Goal: Transaction & Acquisition: Purchase product/service

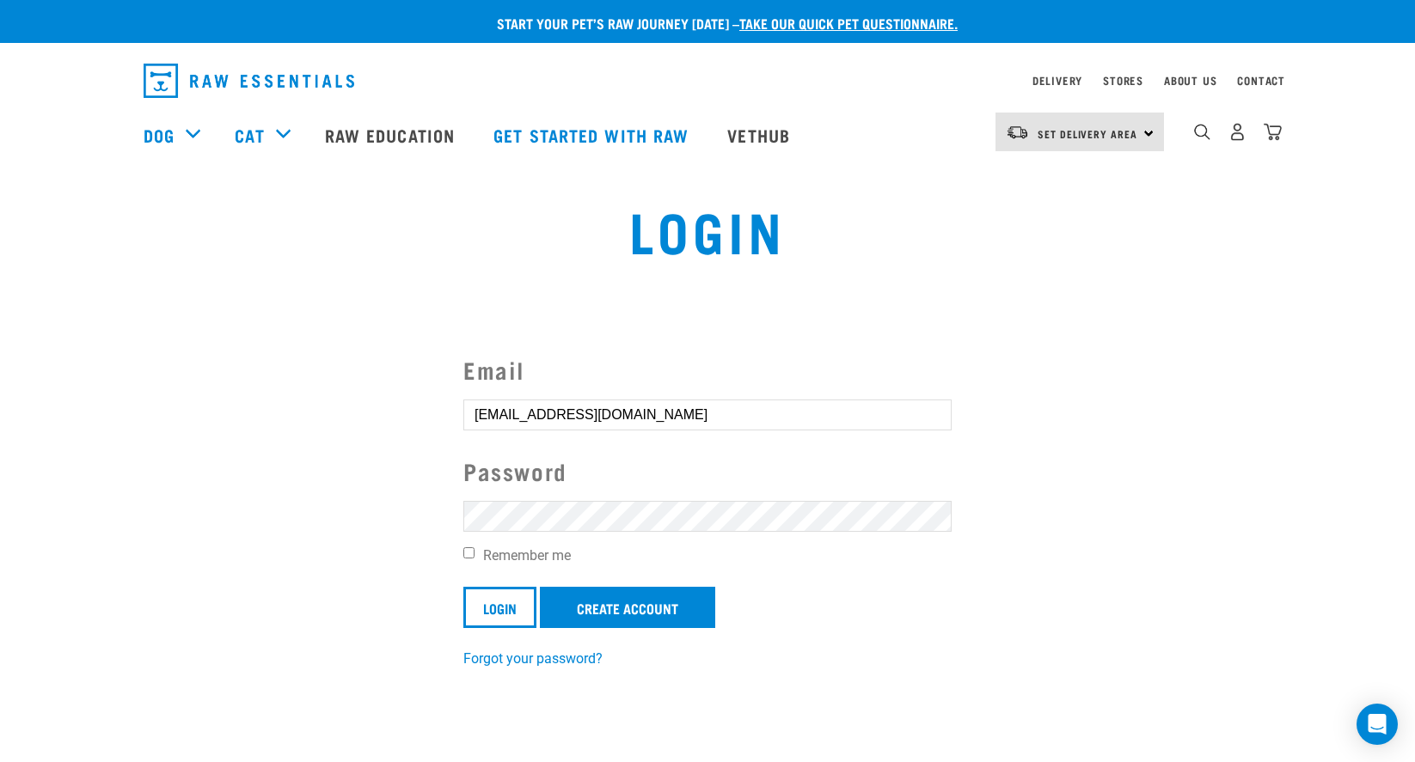
click at [729, 494] on form "Email tinizul@gmail.com Password Remember me Login Create Account" at bounding box center [707, 490] width 488 height 276
click at [500, 606] on input "Login" at bounding box center [499, 607] width 73 height 41
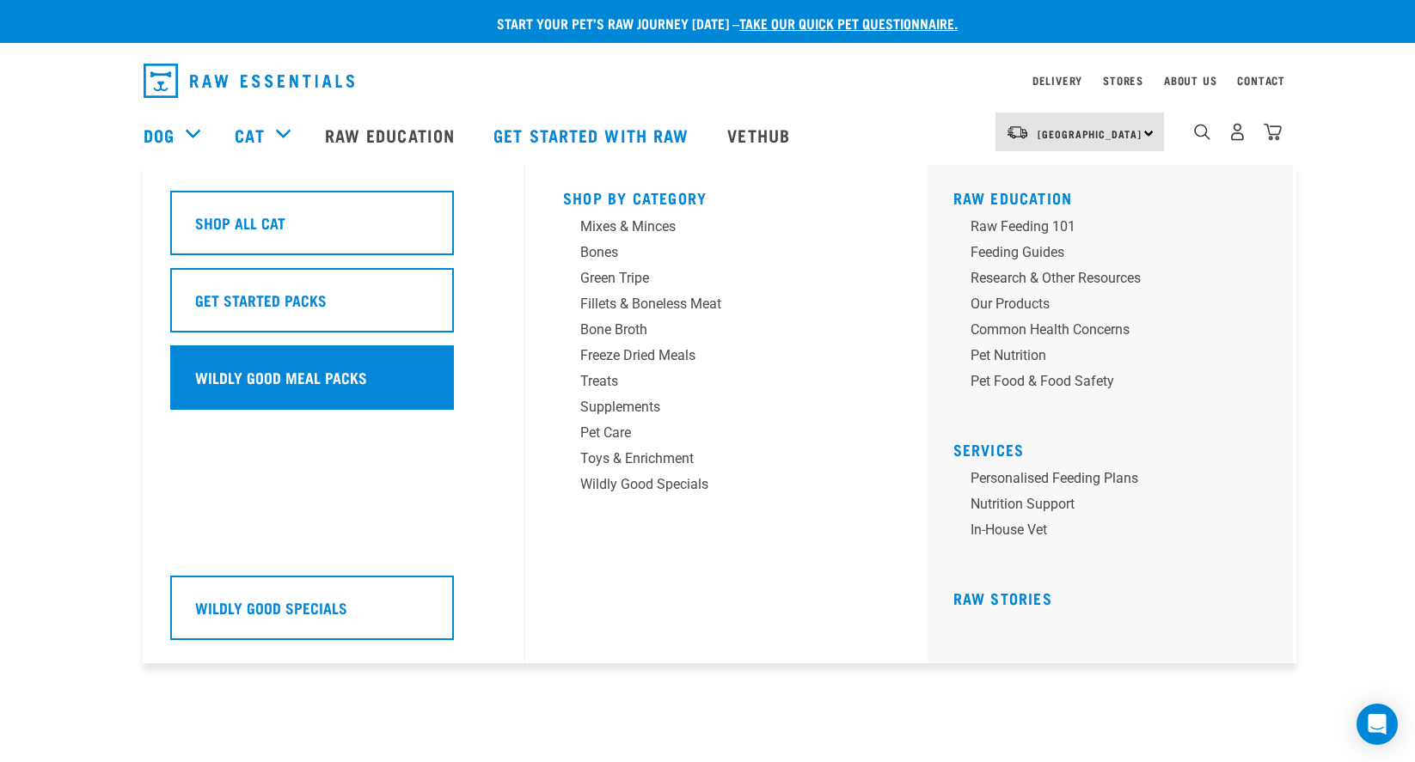
click at [233, 402] on div "Wildly Good Meal Packs" at bounding box center [312, 377] width 284 height 64
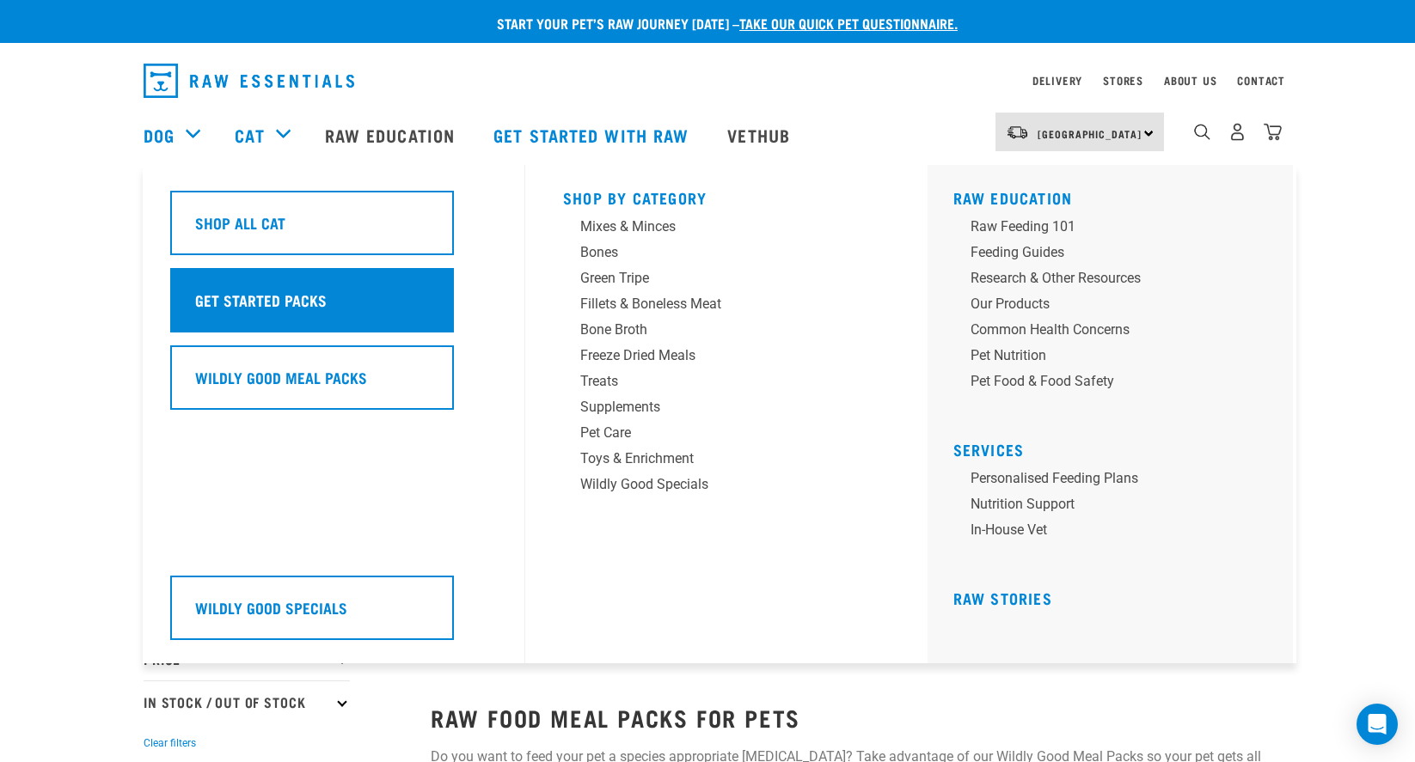
click at [280, 291] on h5 "Get Started Packs" at bounding box center [260, 300] width 131 height 22
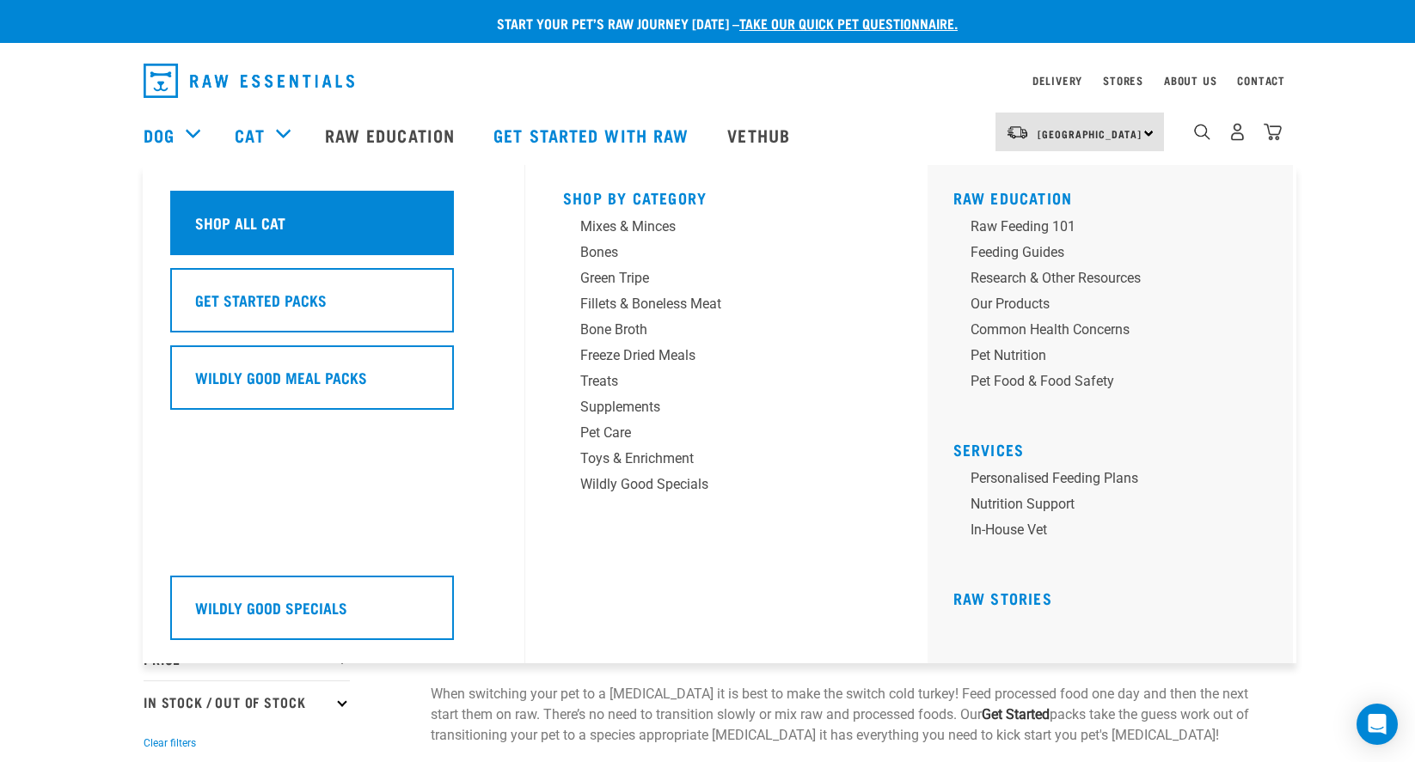
click at [273, 212] on h5 "Shop All Cat" at bounding box center [240, 222] width 90 height 22
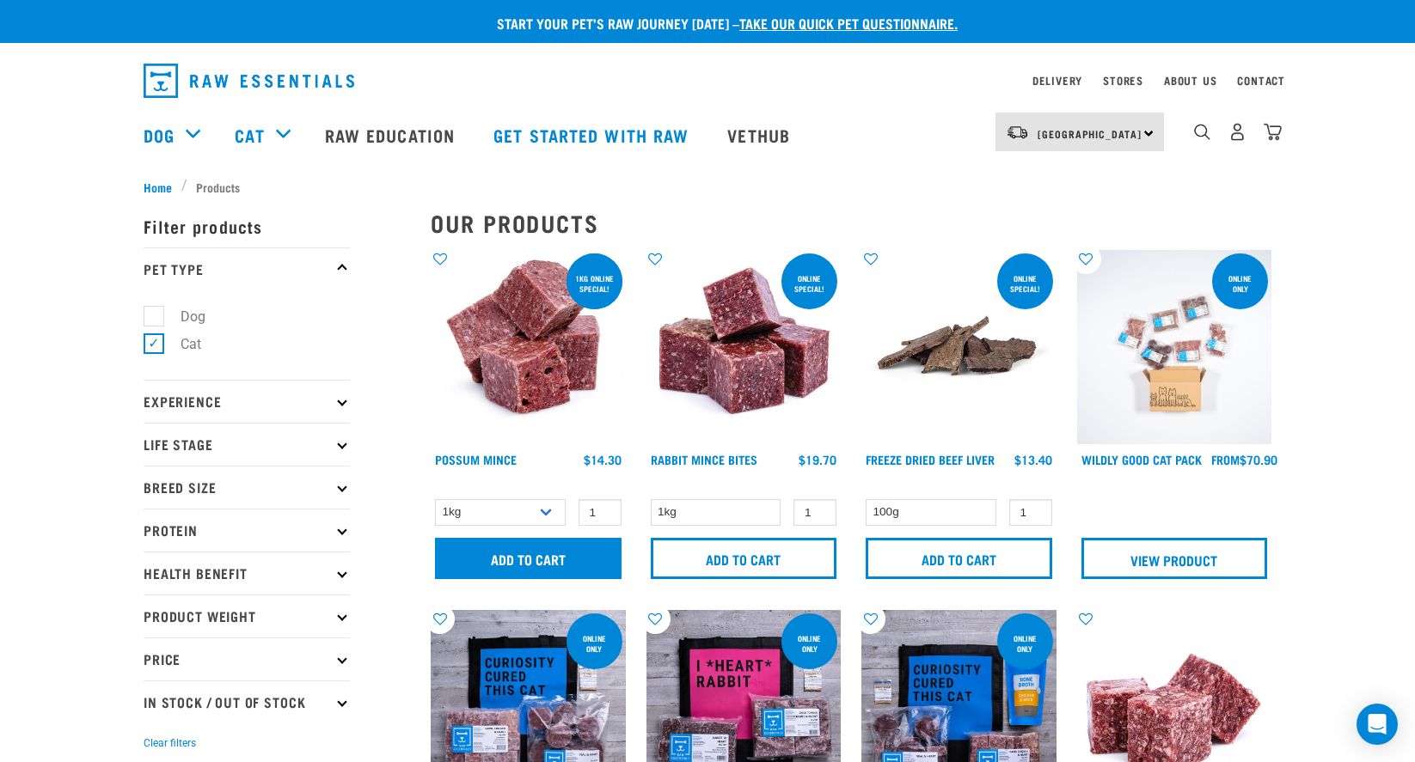
click at [571, 565] on input "Add to cart" at bounding box center [528, 558] width 186 height 41
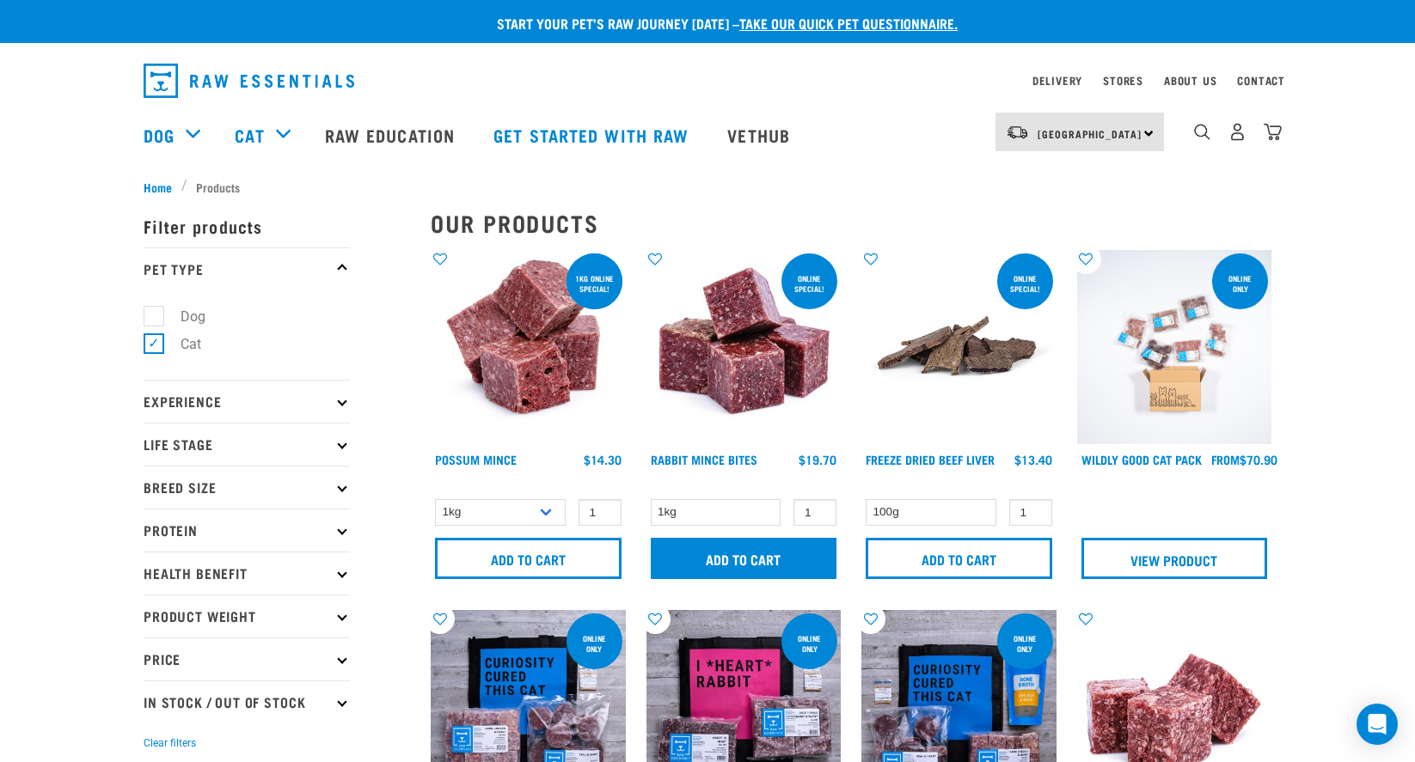
click at [740, 558] on input "Add to cart" at bounding box center [744, 558] width 186 height 41
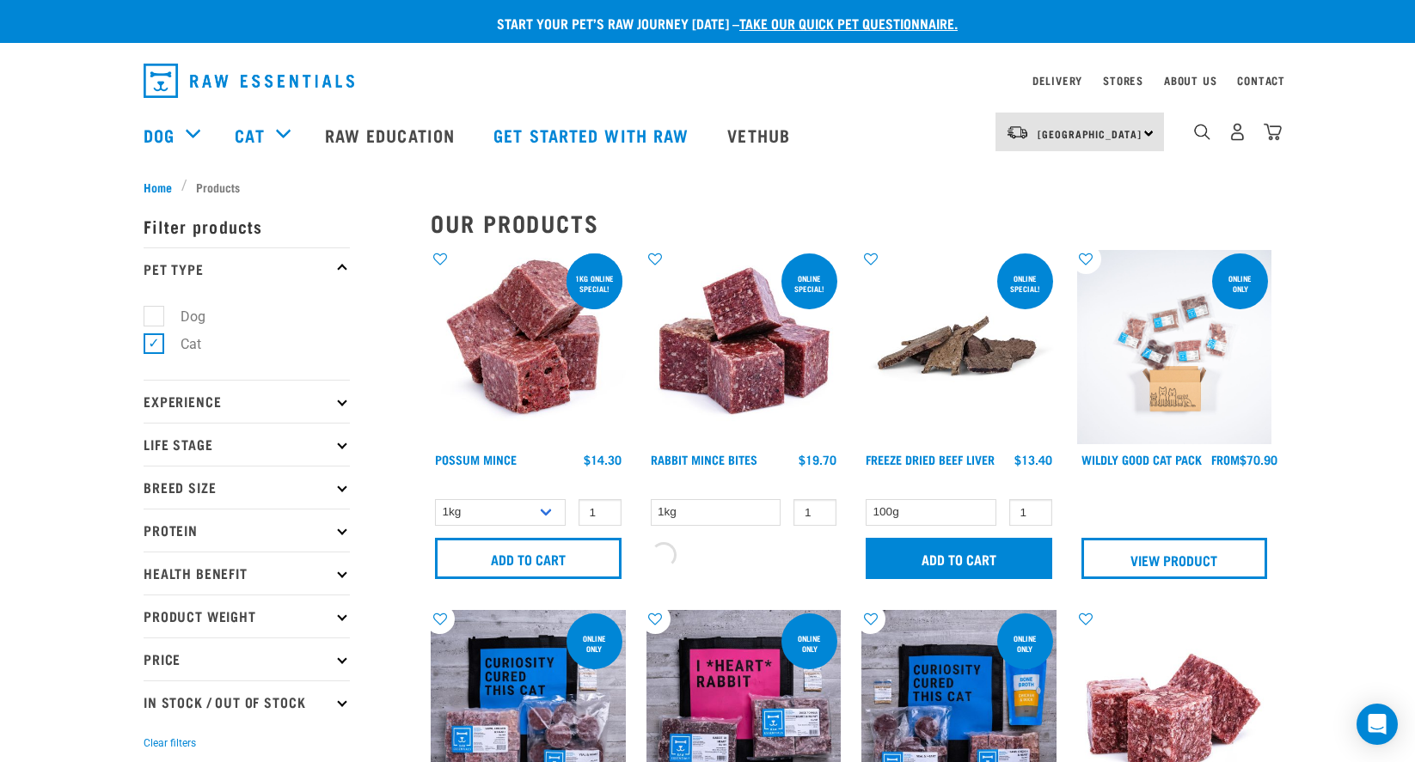
click at [933, 565] on input "Add to cart" at bounding box center [958, 558] width 186 height 41
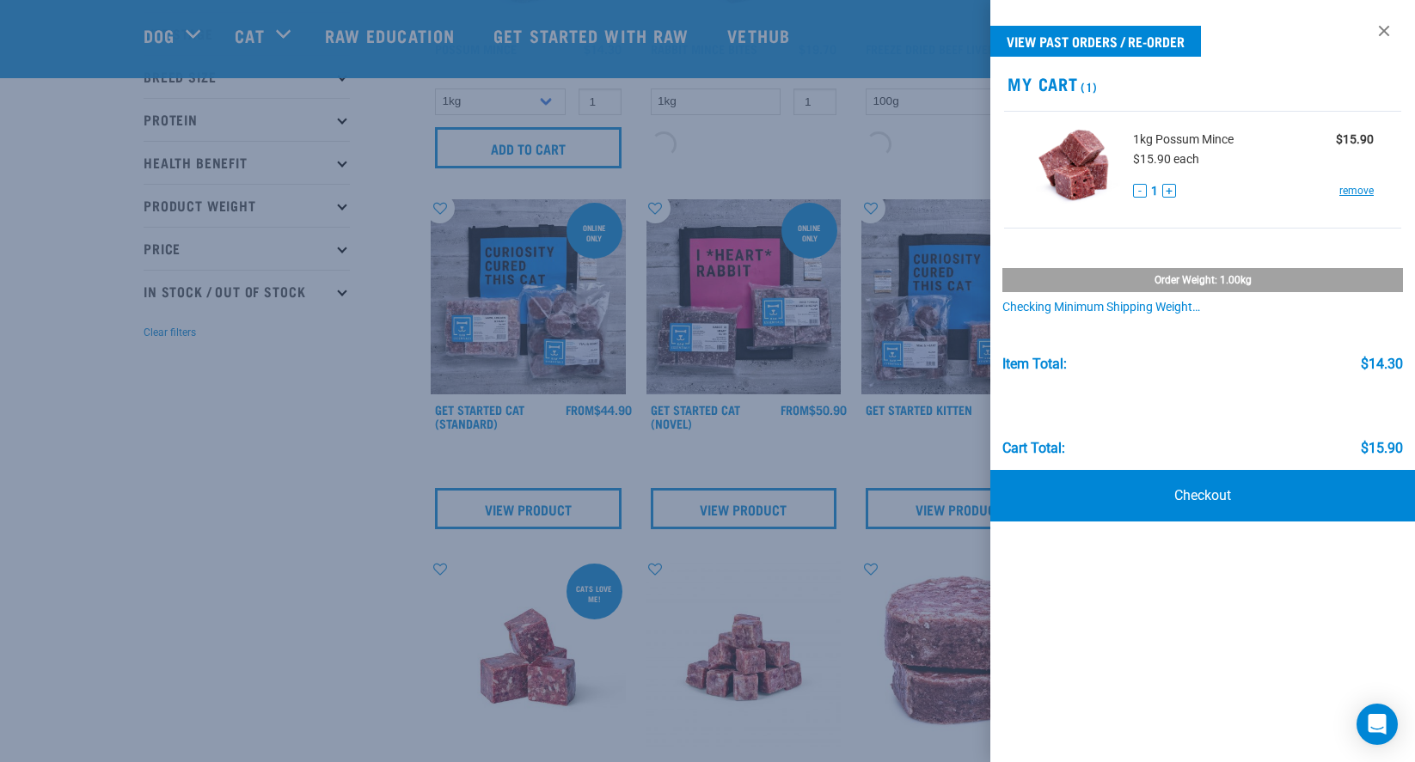
scroll to position [285, 0]
click at [1391, 29] on link at bounding box center [1383, 30] width 27 height 27
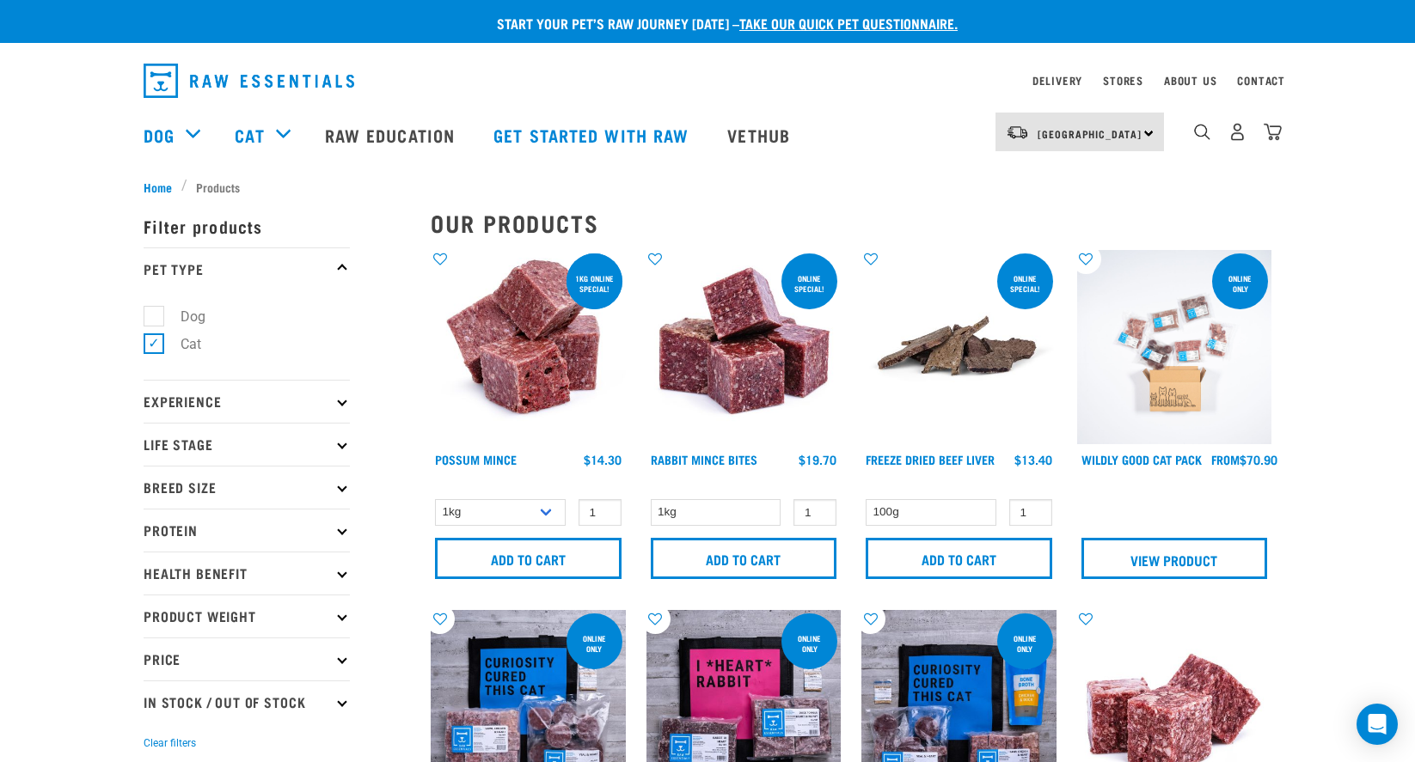
scroll to position [0, 0]
click at [705, 554] on input "Add to cart" at bounding box center [744, 558] width 186 height 41
click at [968, 564] on input "Add to cart" at bounding box center [958, 558] width 186 height 41
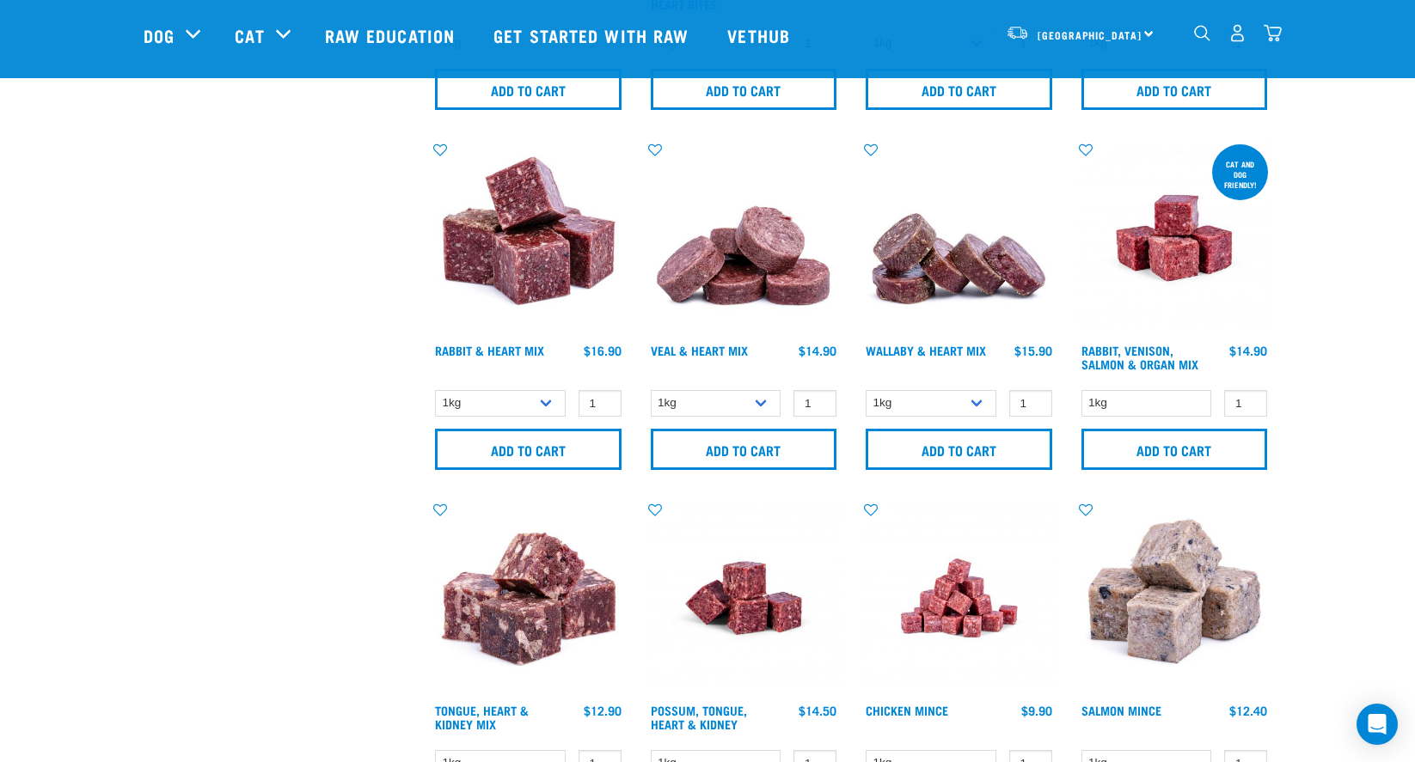
scroll to position [1066, 0]
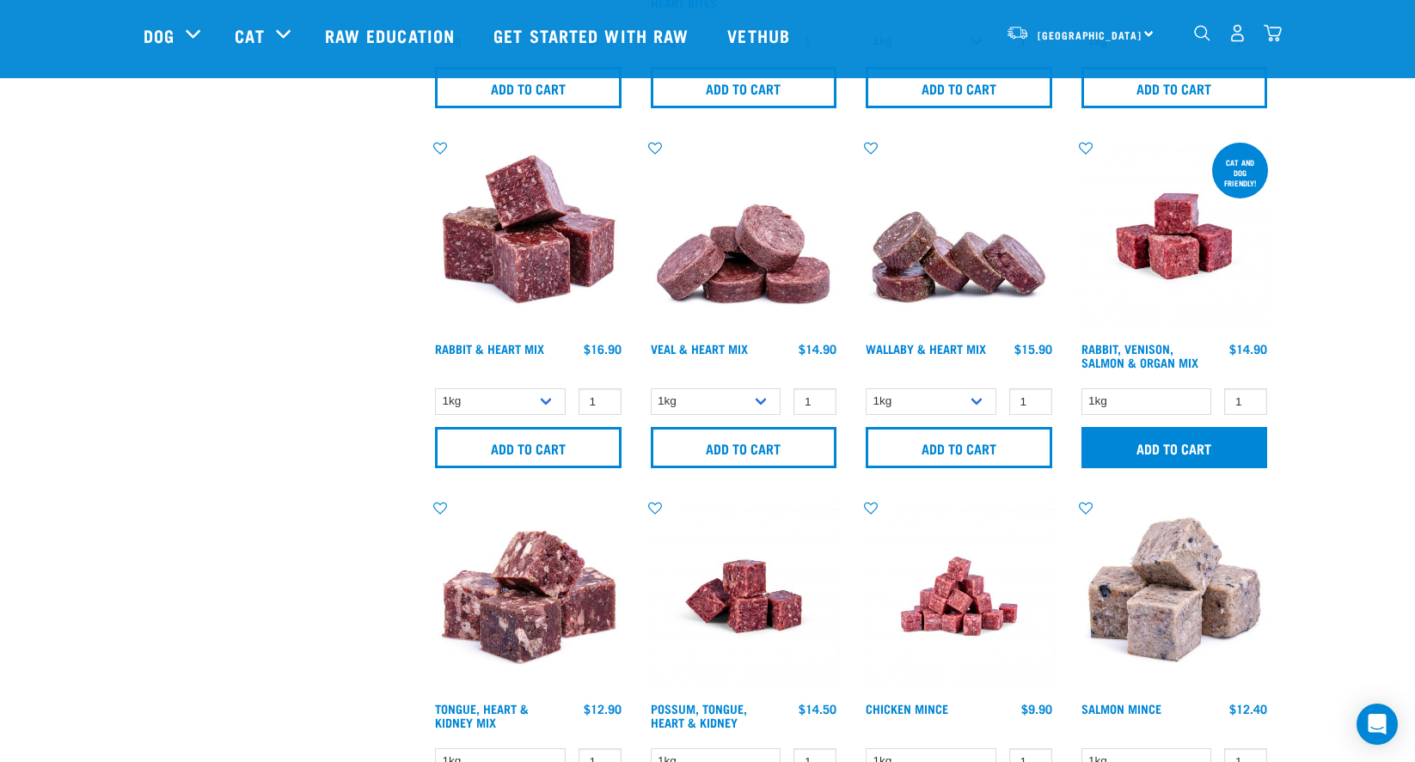
click at [1192, 455] on input "Add to cart" at bounding box center [1174, 447] width 186 height 41
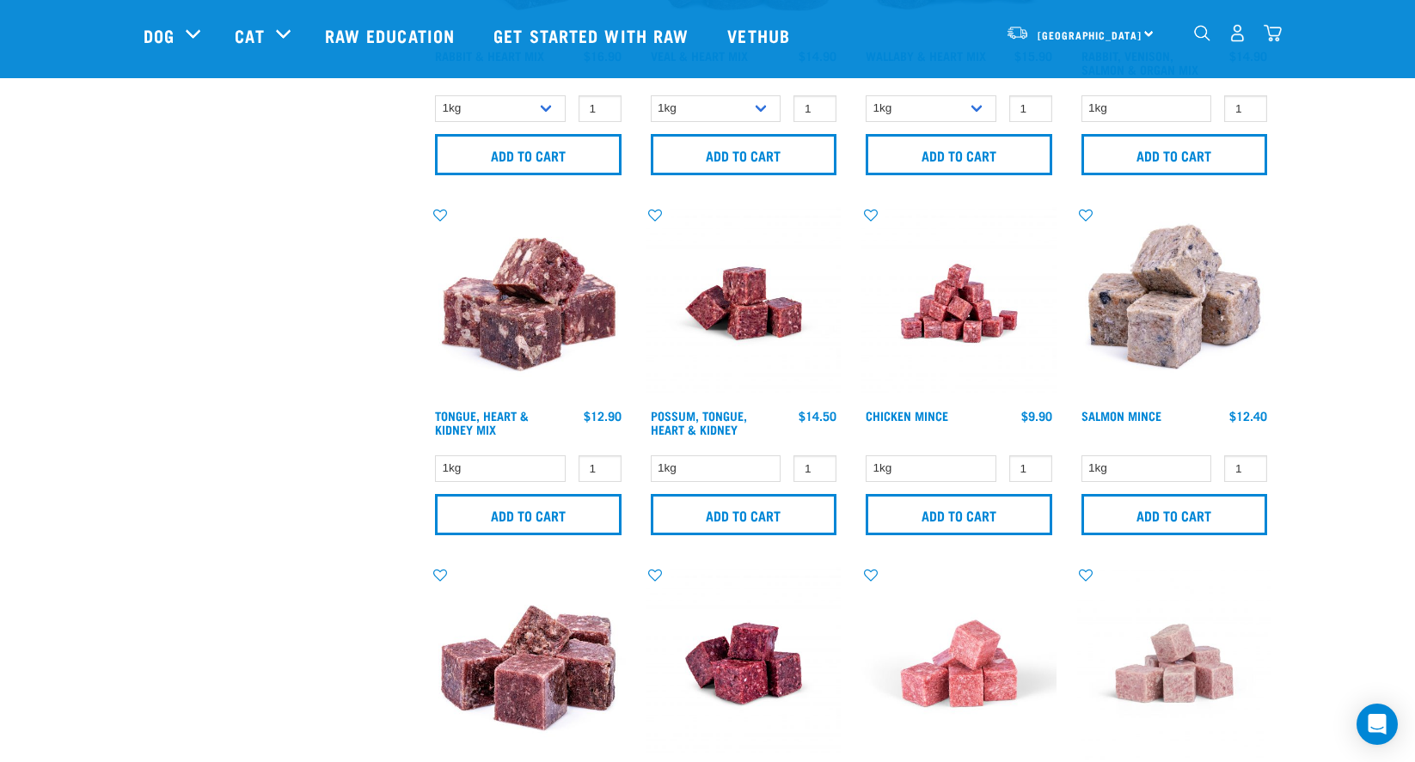
scroll to position [1359, 0]
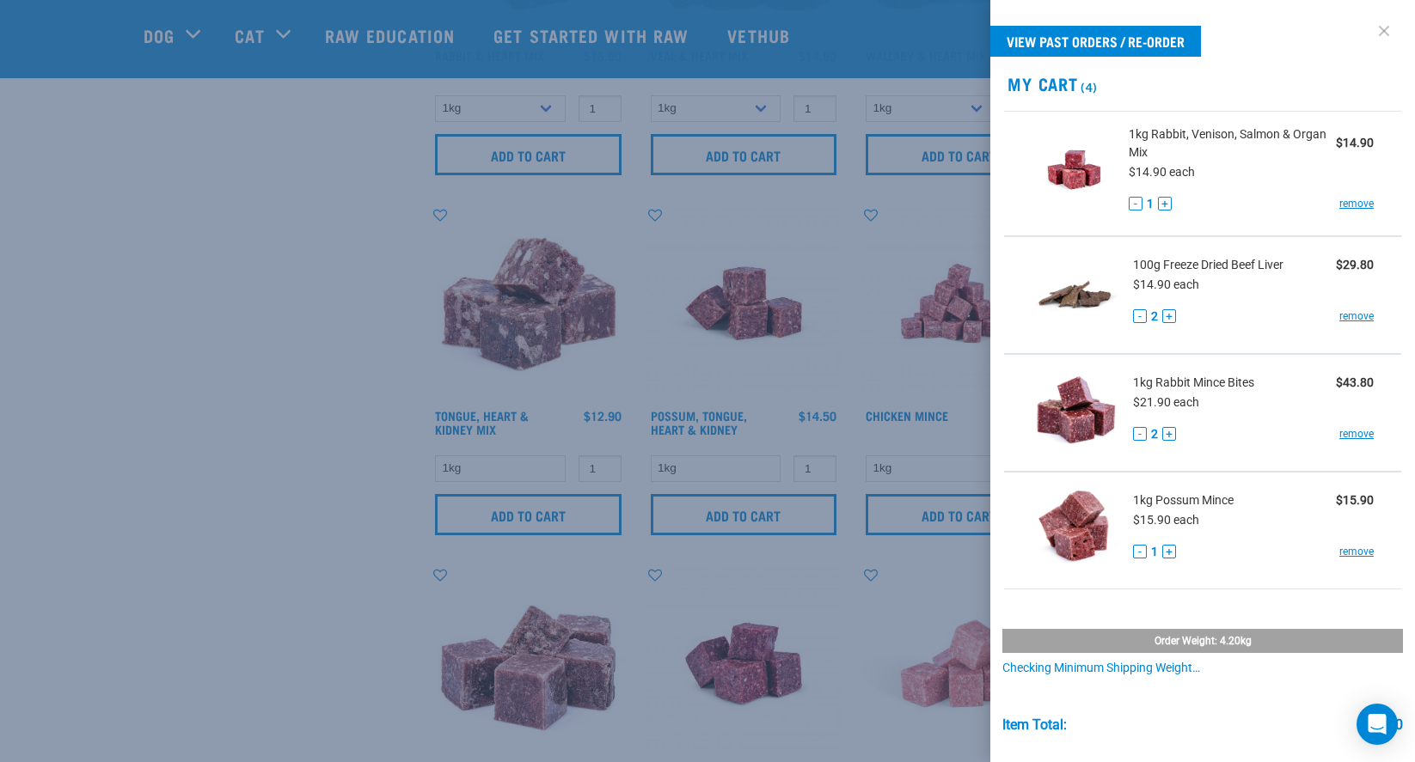
click at [1386, 39] on link at bounding box center [1383, 30] width 27 height 27
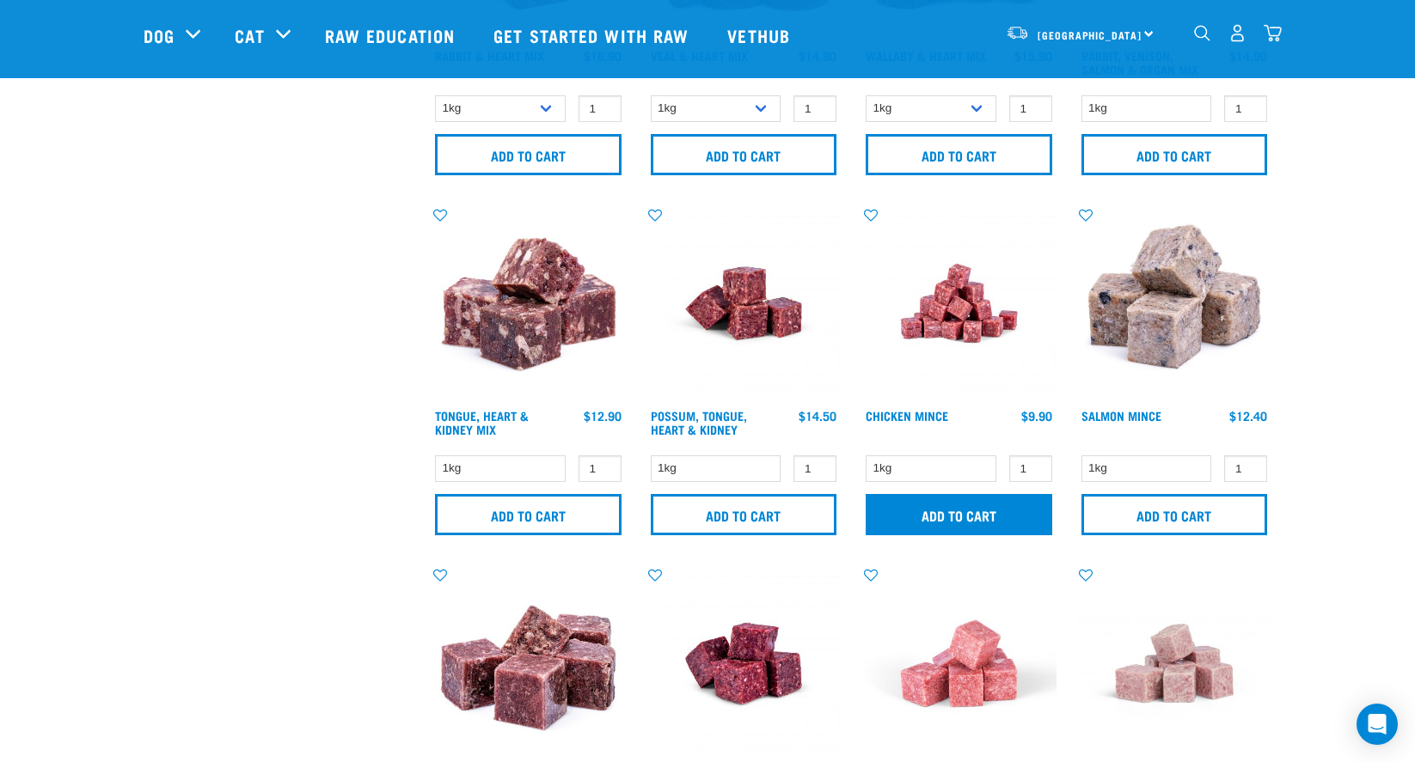
click at [1042, 513] on input "Add to cart" at bounding box center [958, 514] width 186 height 41
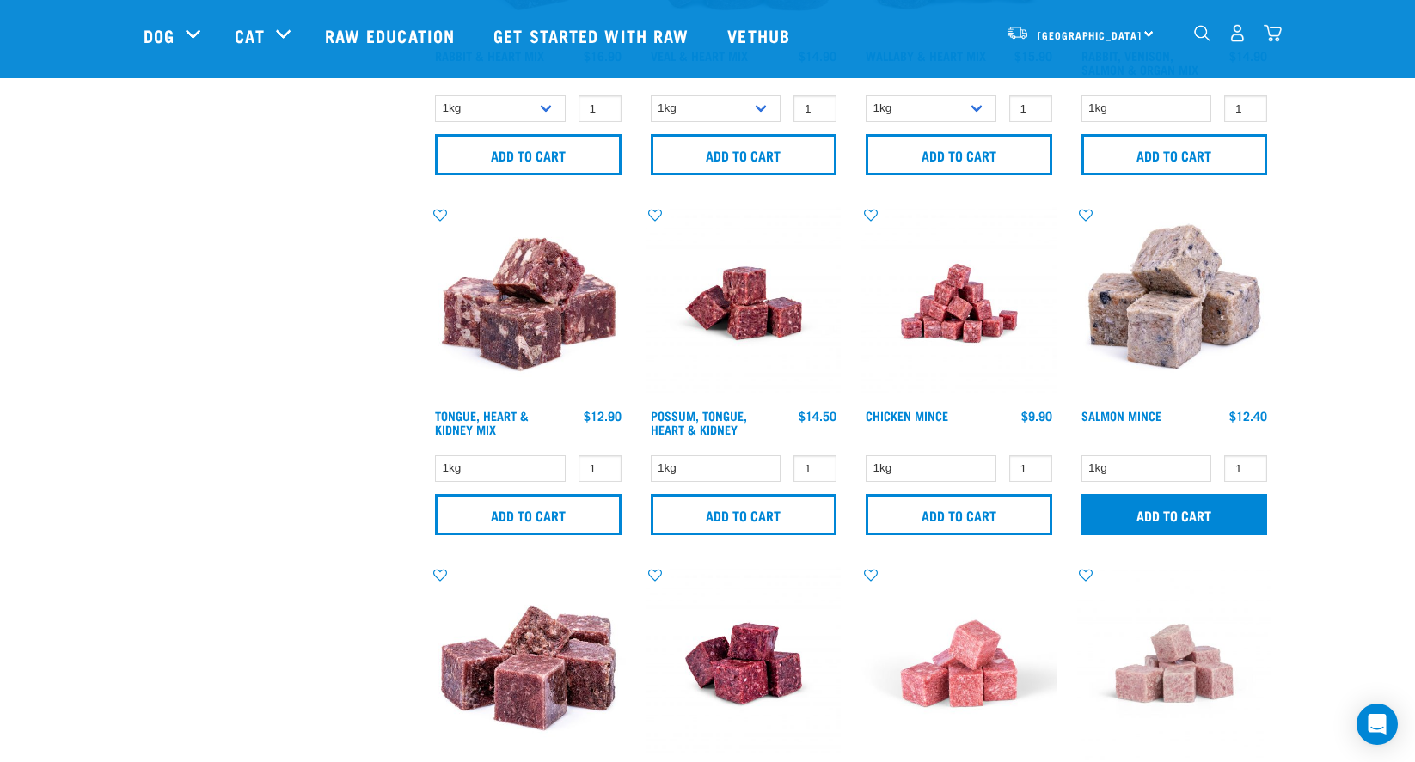
click at [1230, 516] on input "Add to cart" at bounding box center [1174, 514] width 186 height 41
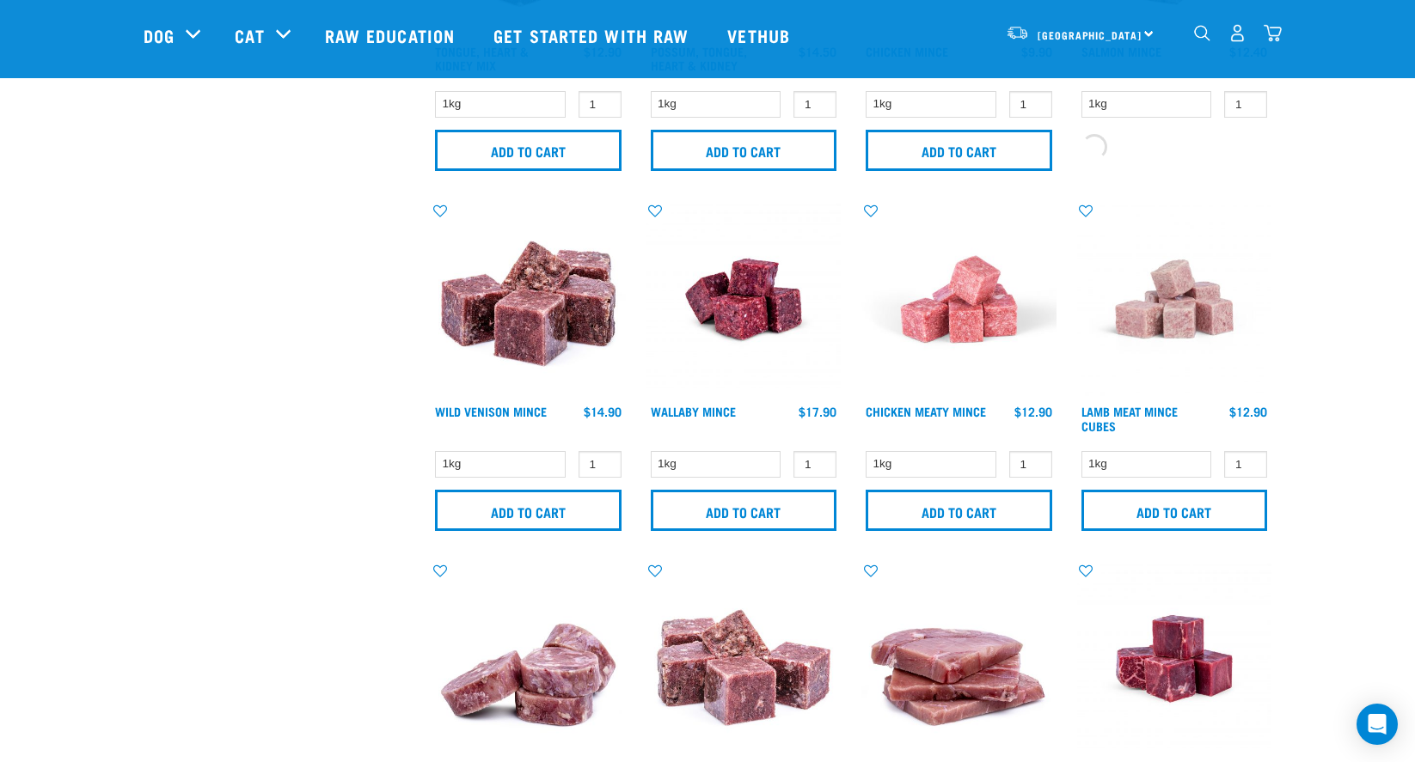
scroll to position [1789, 0]
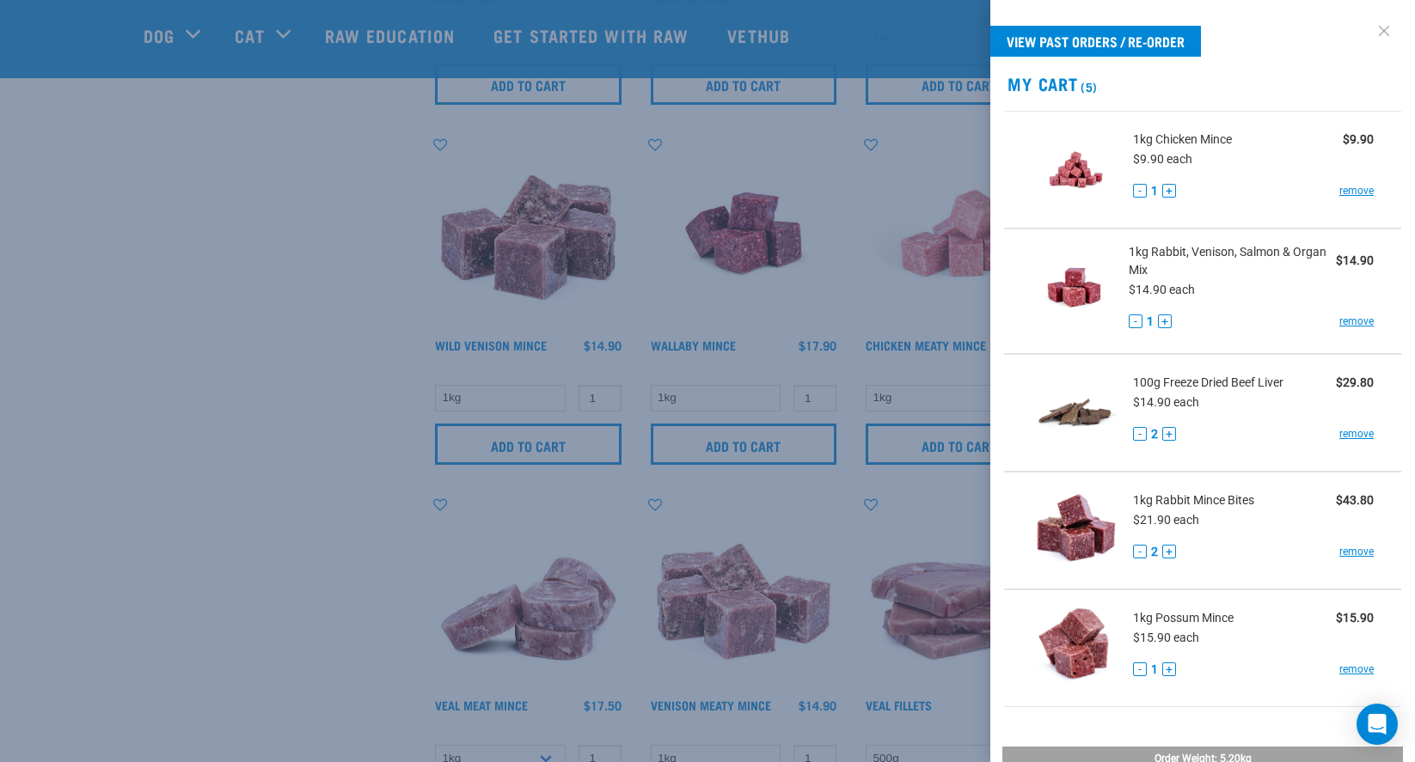
click at [1384, 33] on link at bounding box center [1383, 30] width 27 height 27
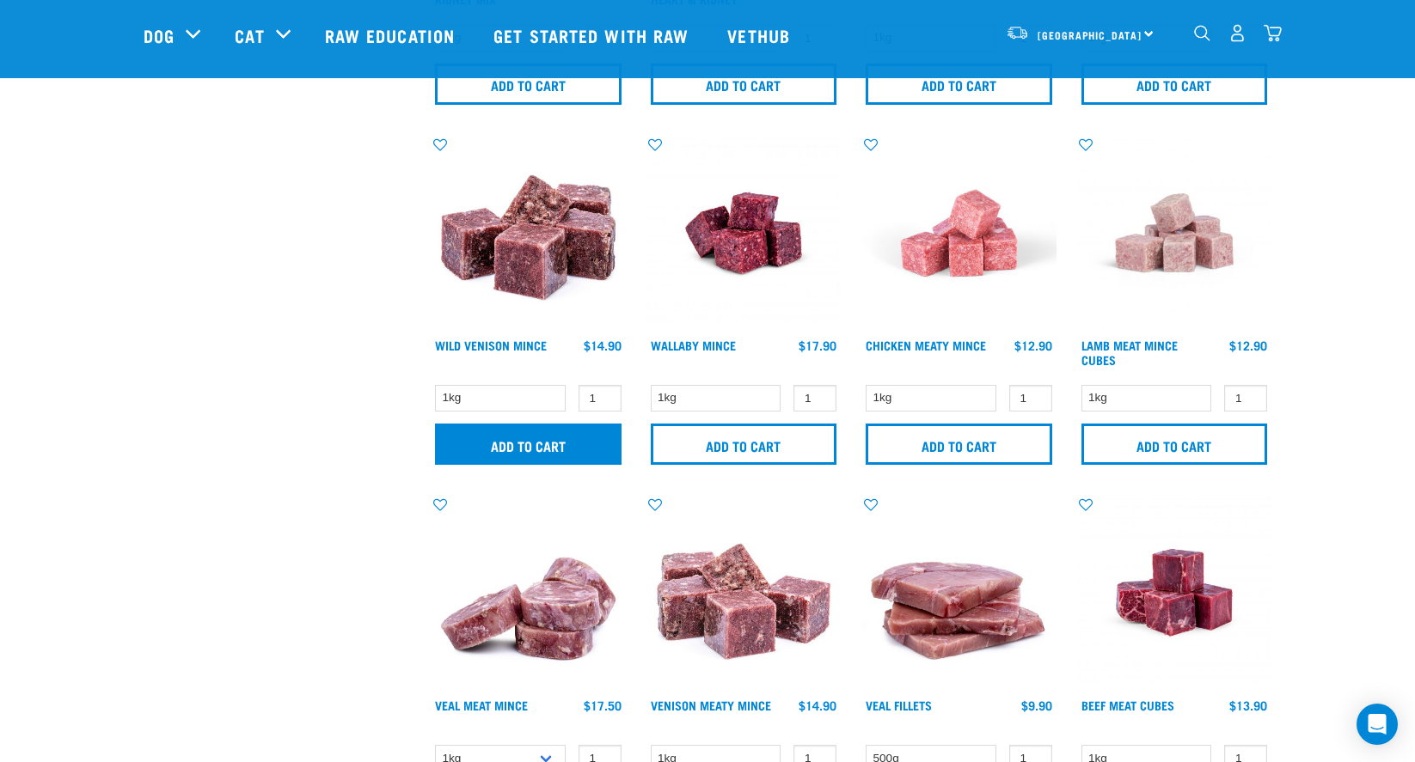
click at [597, 452] on input "Add to cart" at bounding box center [528, 444] width 186 height 41
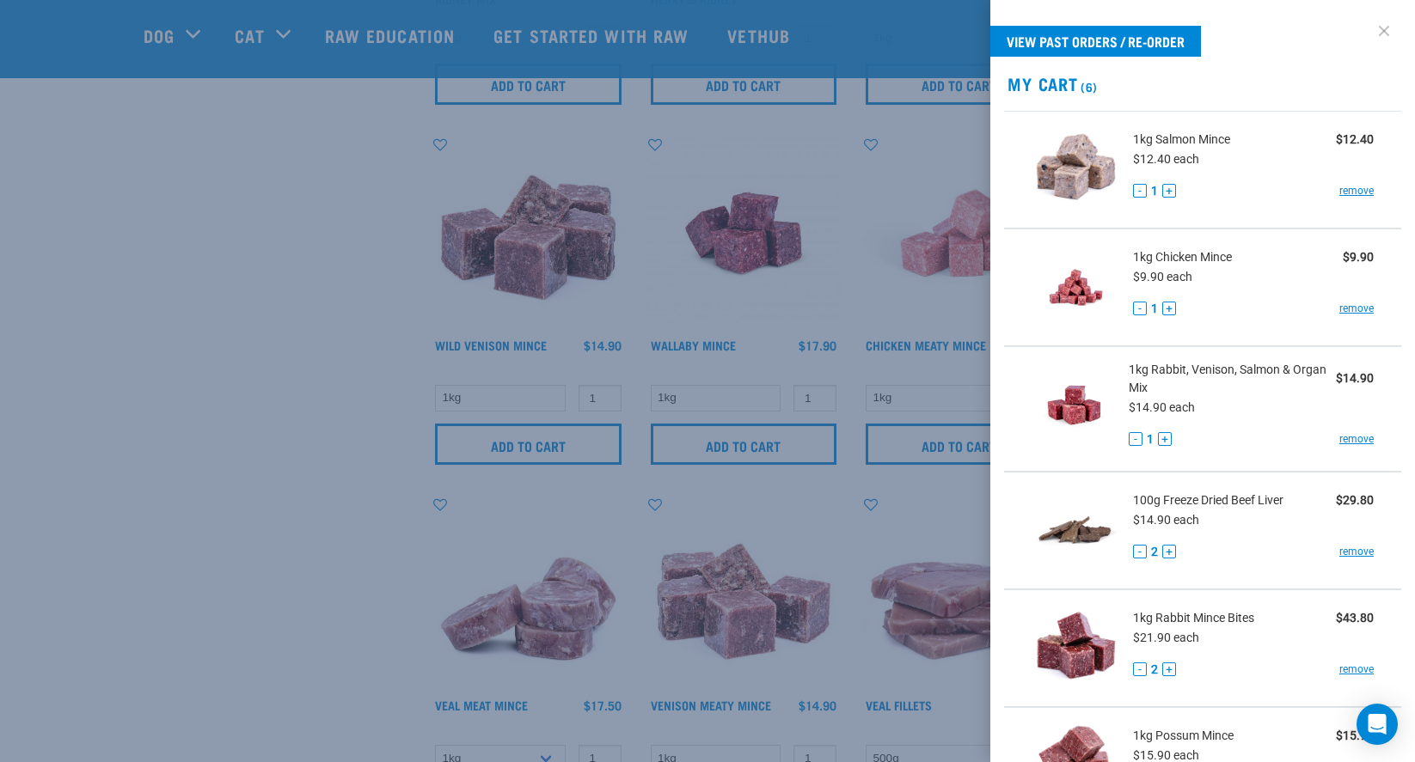
click at [1388, 34] on link at bounding box center [1383, 30] width 27 height 27
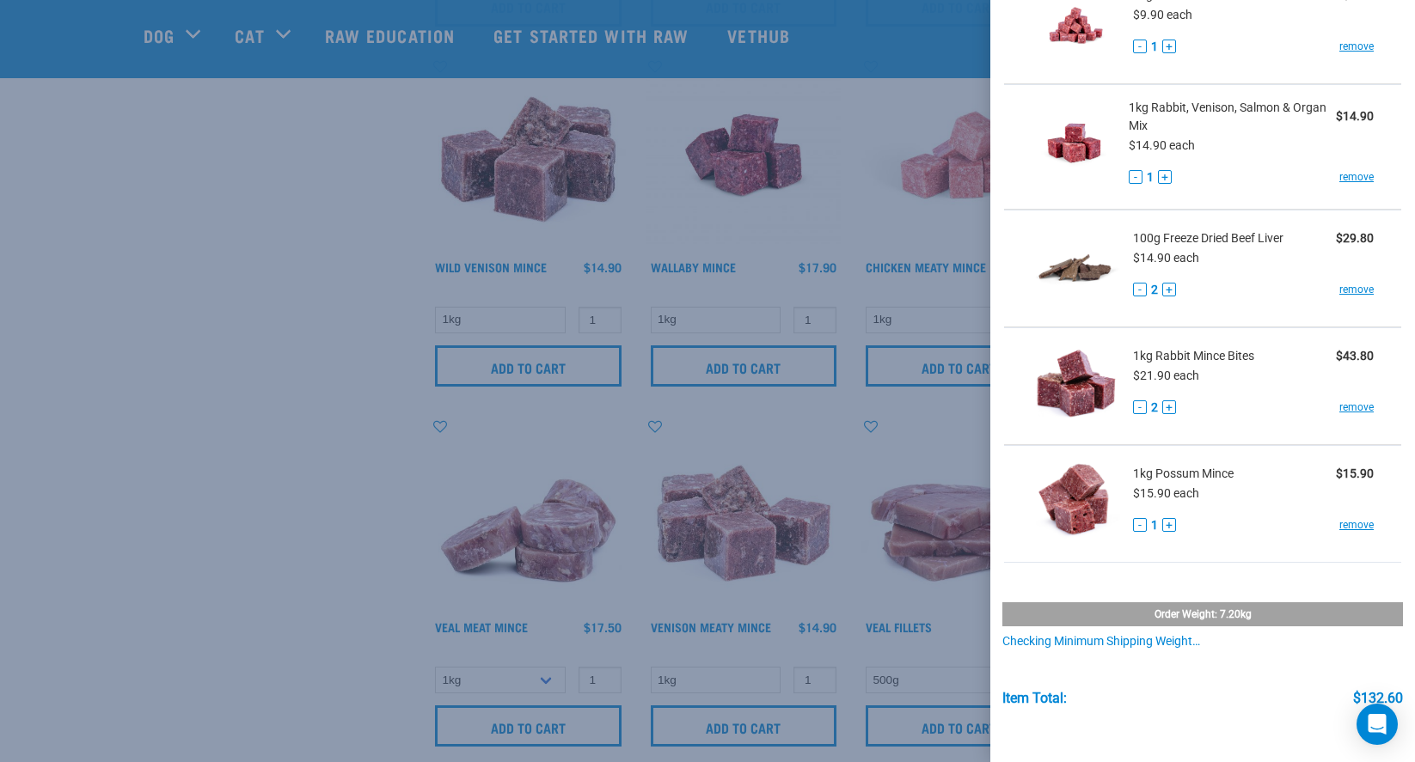
scroll to position [385, 0]
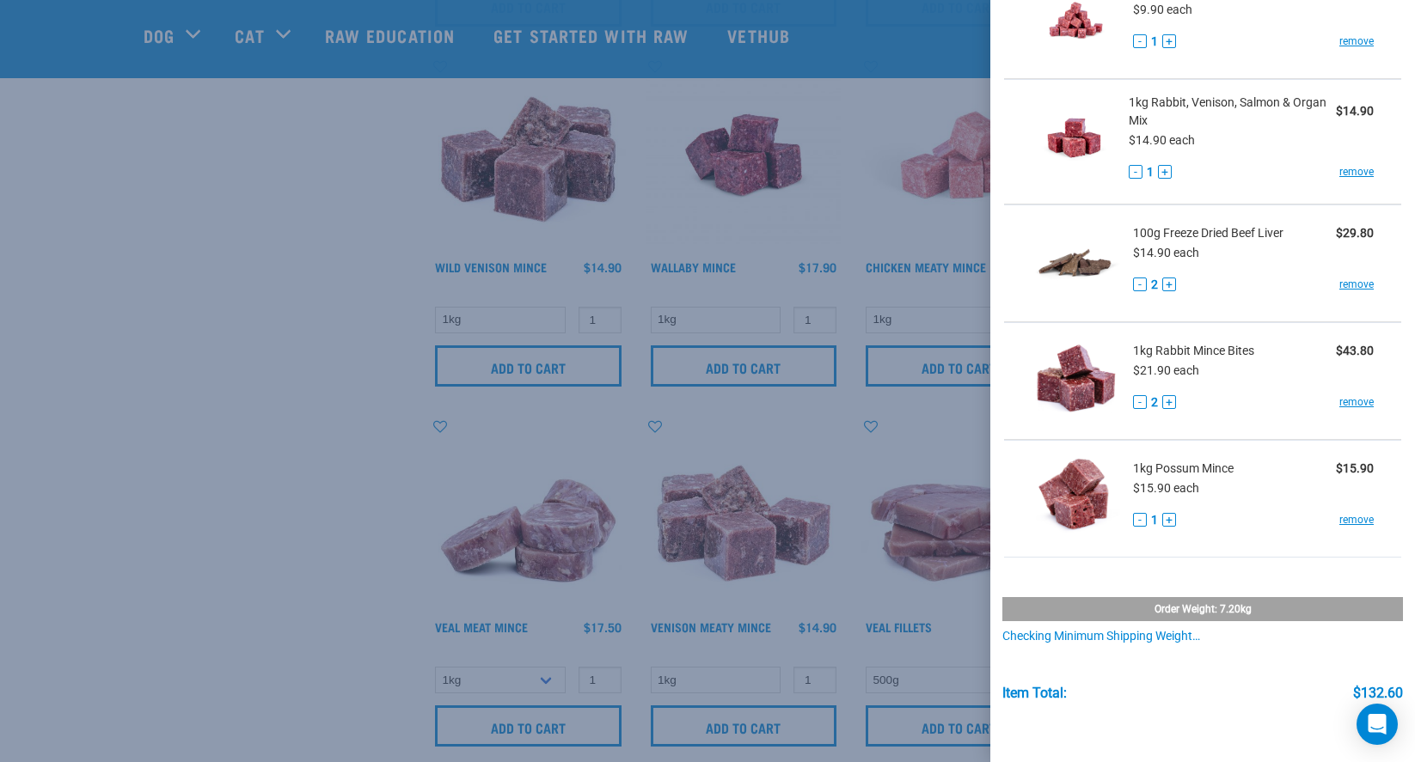
click at [773, 275] on div at bounding box center [707, 381] width 1415 height 762
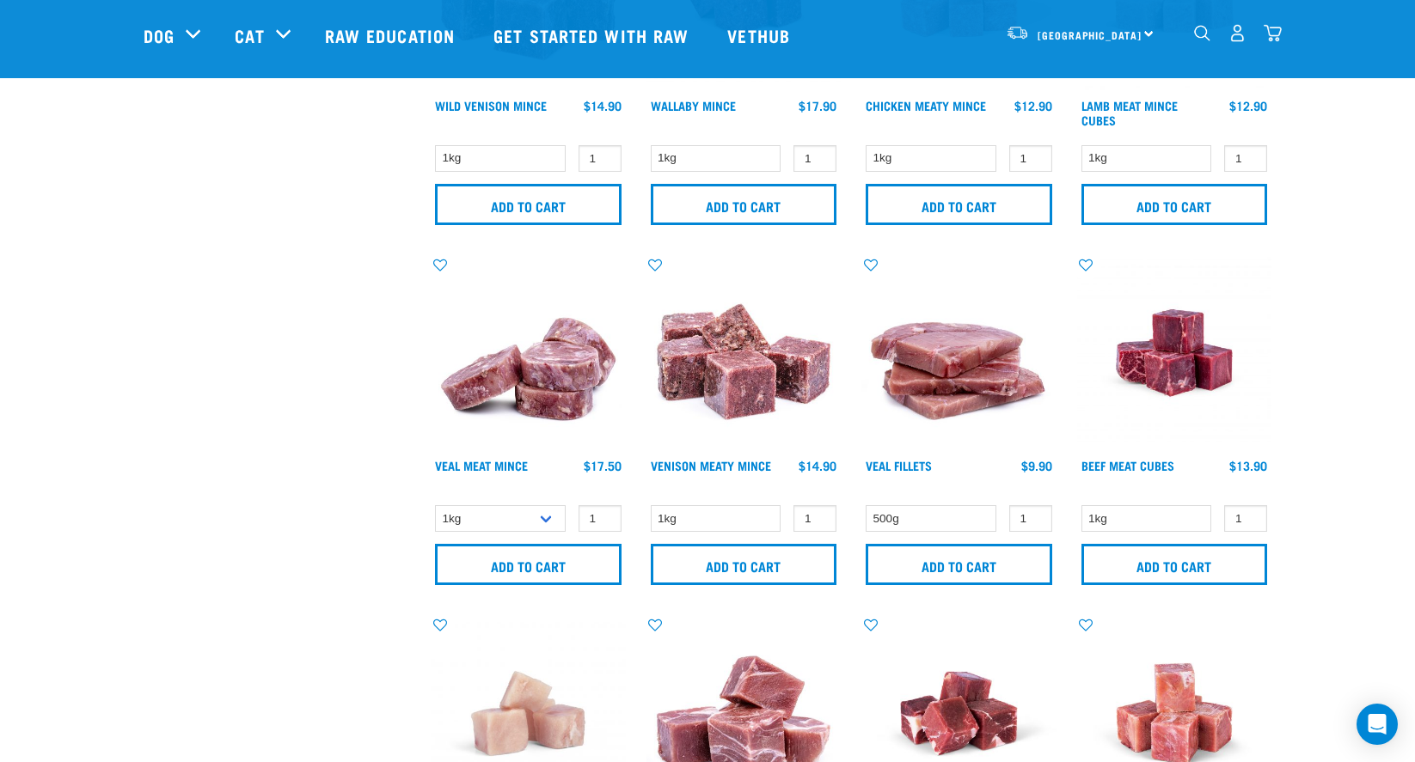
scroll to position [2041, 0]
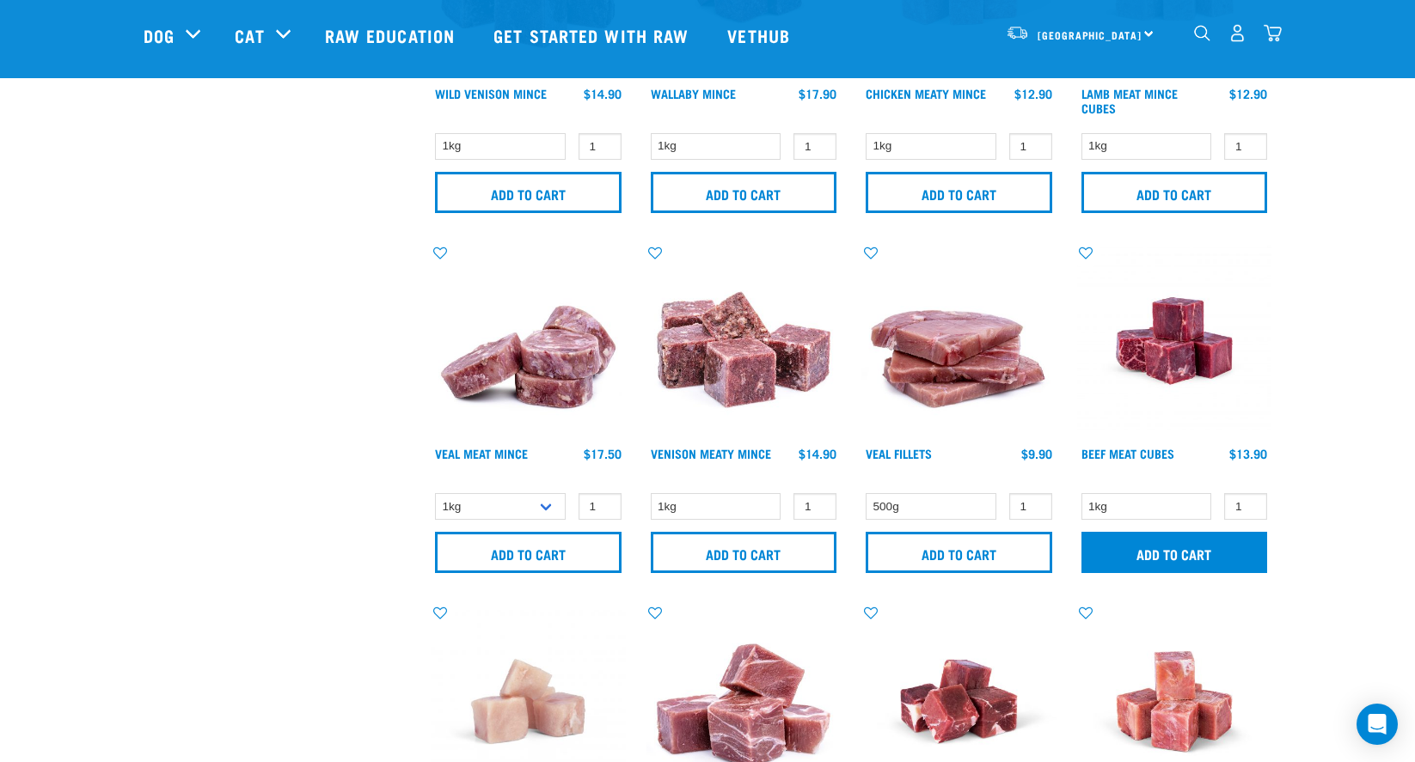
click at [1164, 560] on input "Add to cart" at bounding box center [1174, 552] width 186 height 41
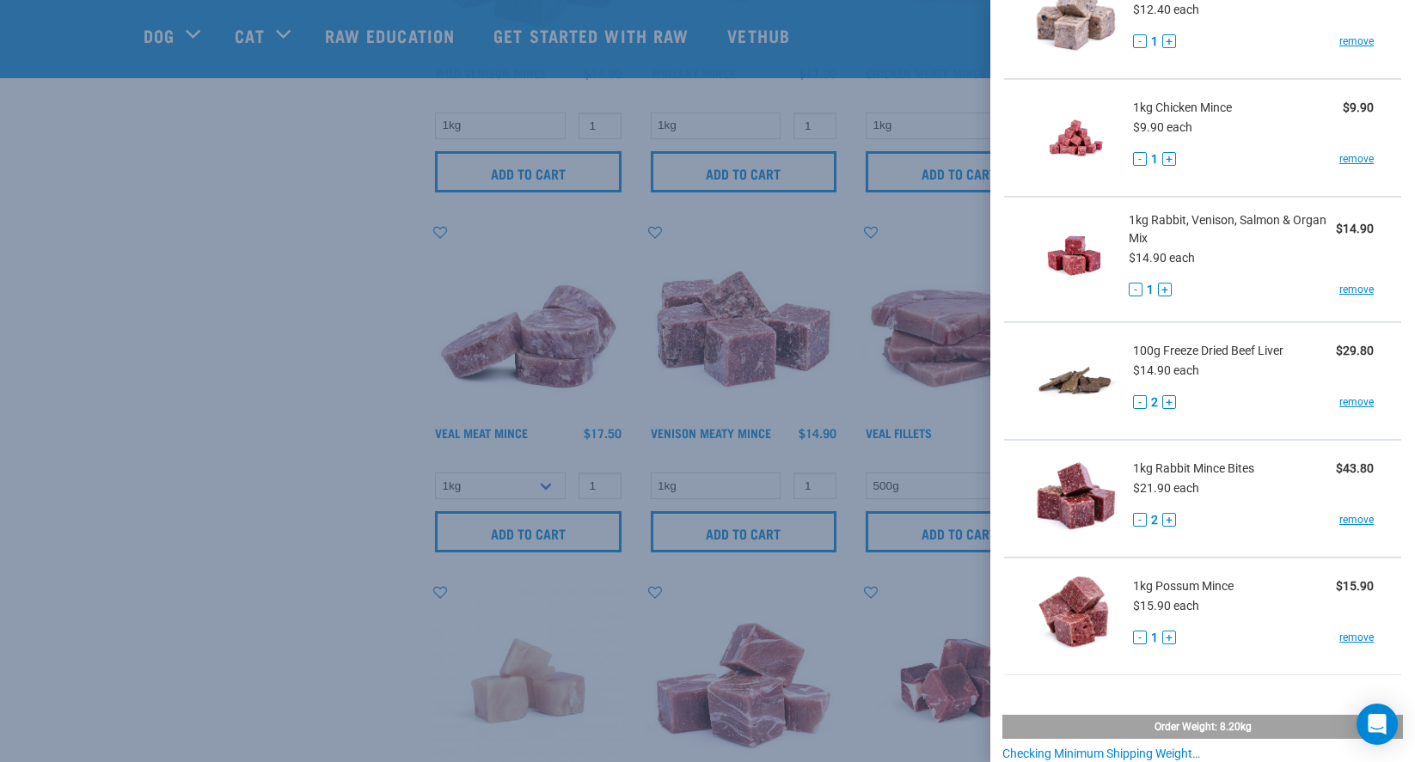
scroll to position [2062, 0]
click at [795, 333] on div at bounding box center [707, 381] width 1415 height 762
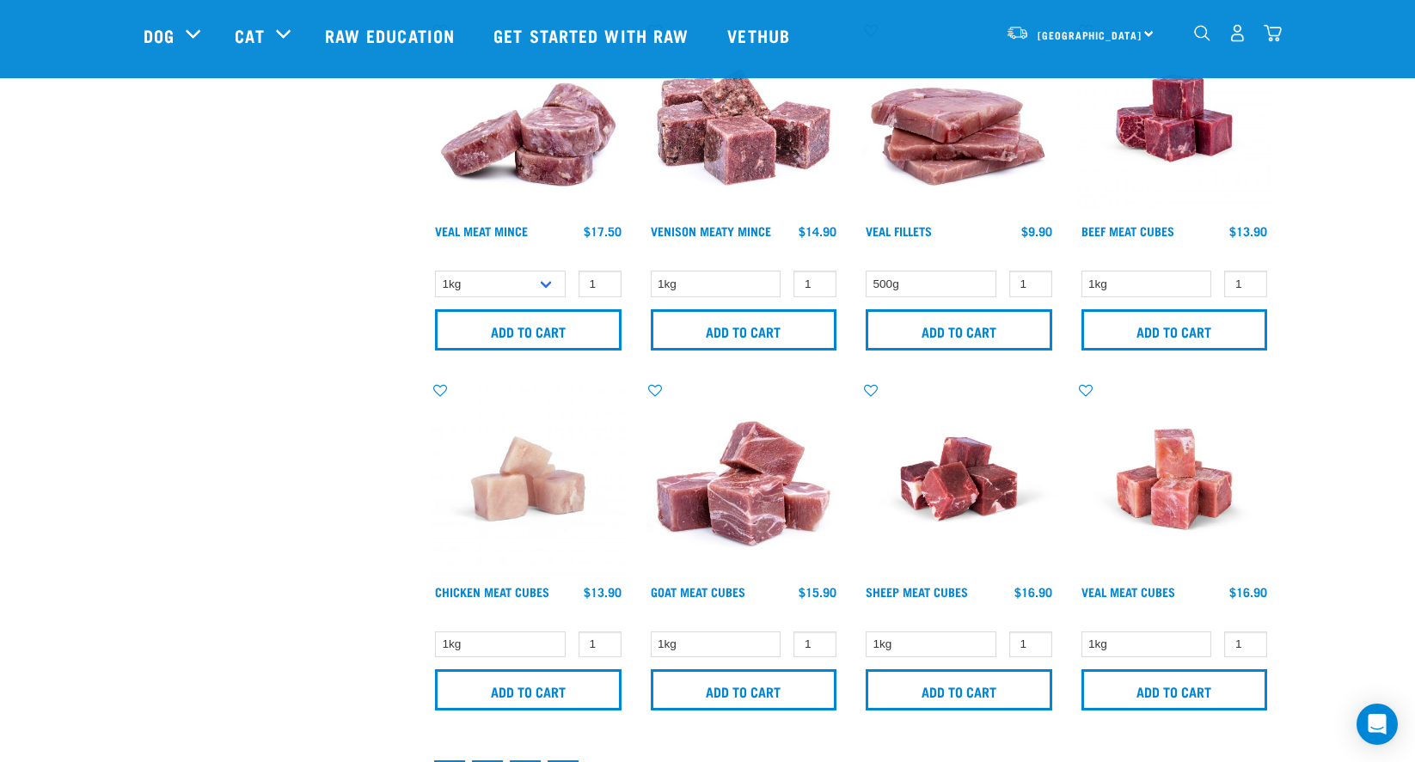
scroll to position [2311, 0]
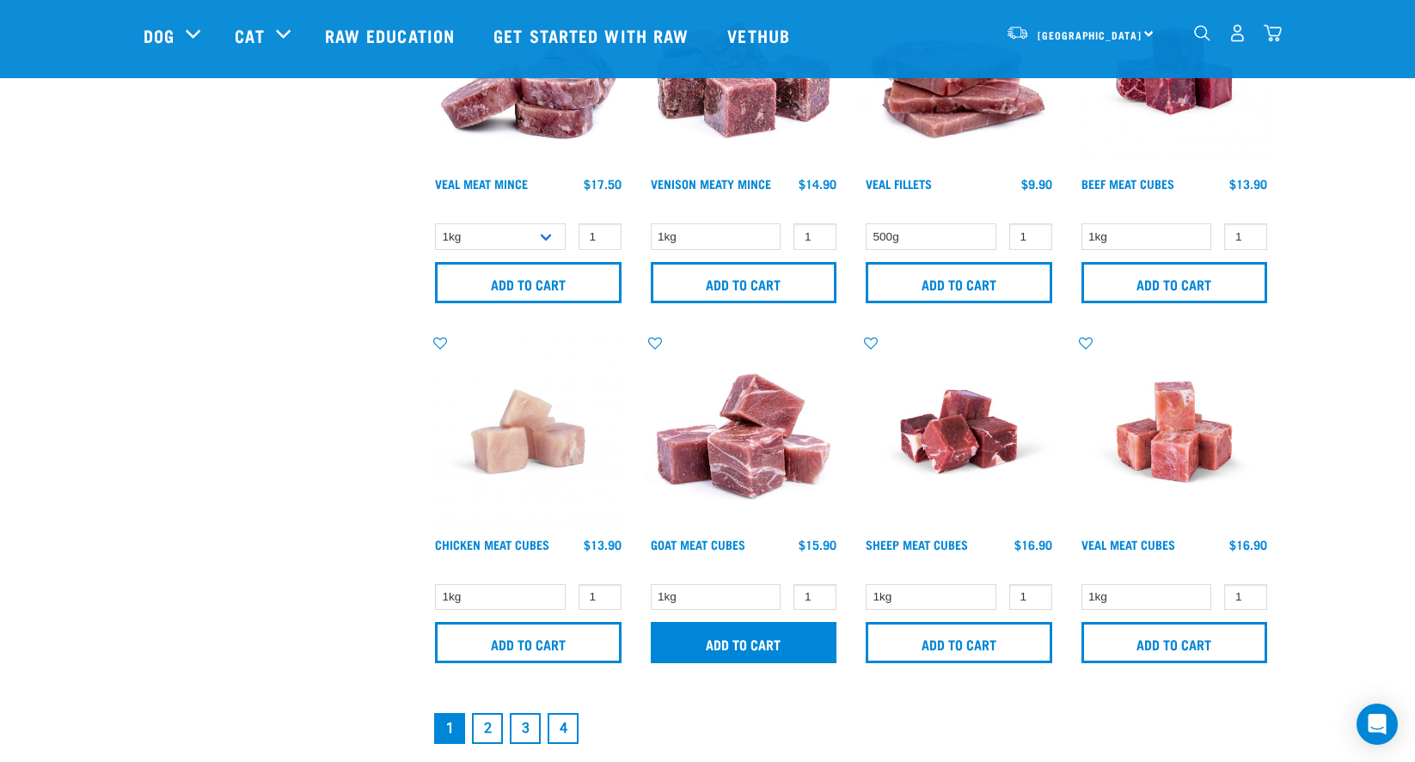
click at [681, 640] on input "Add to cart" at bounding box center [744, 642] width 186 height 41
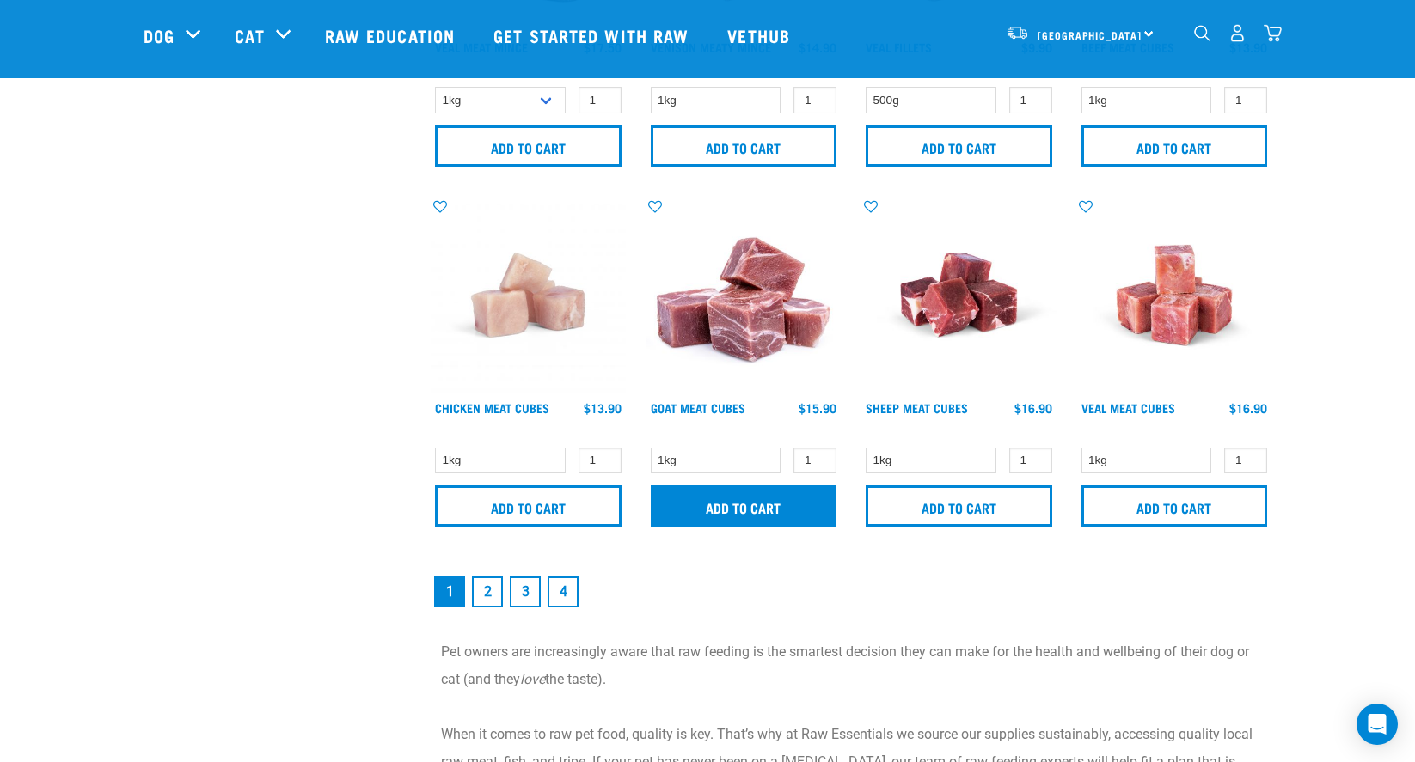
scroll to position [2455, 0]
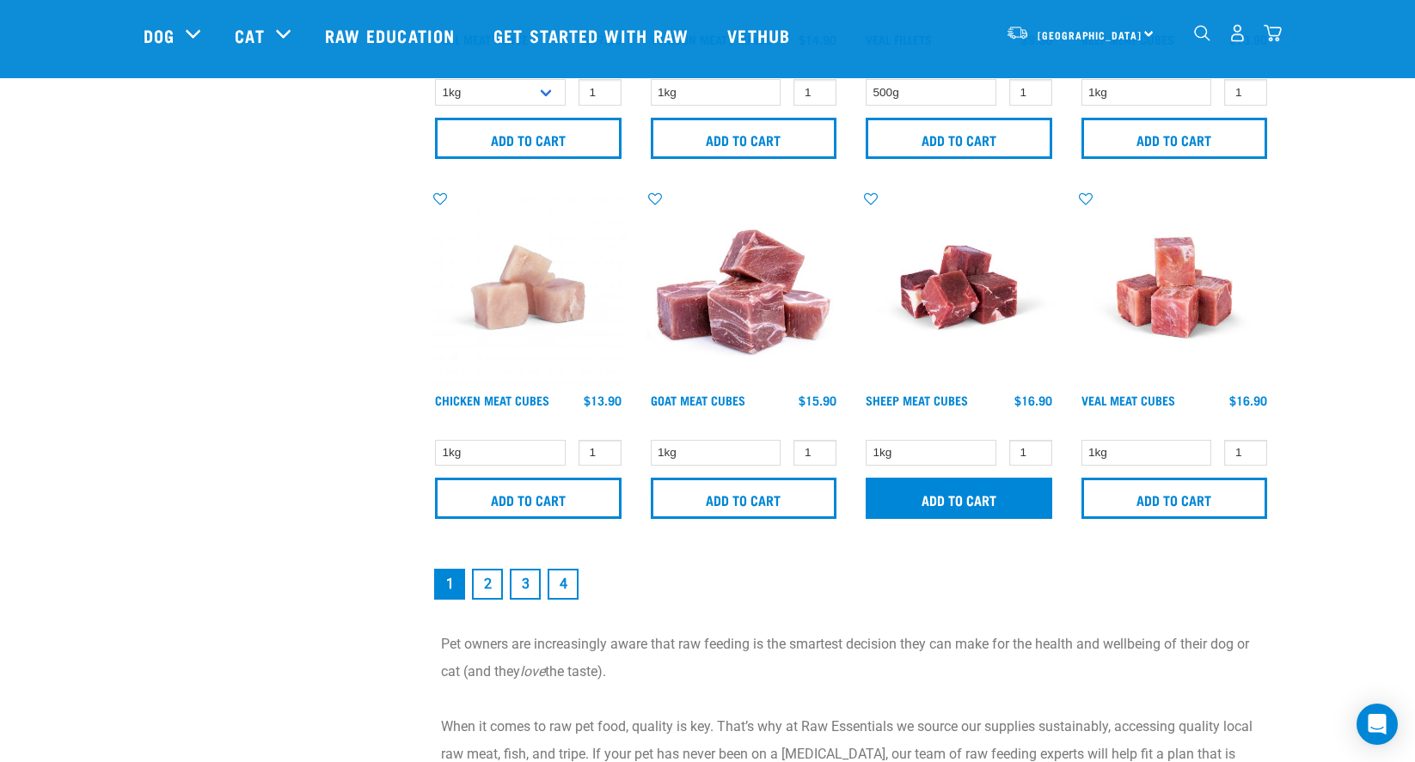
click at [1000, 494] on input "Add to cart" at bounding box center [958, 498] width 186 height 41
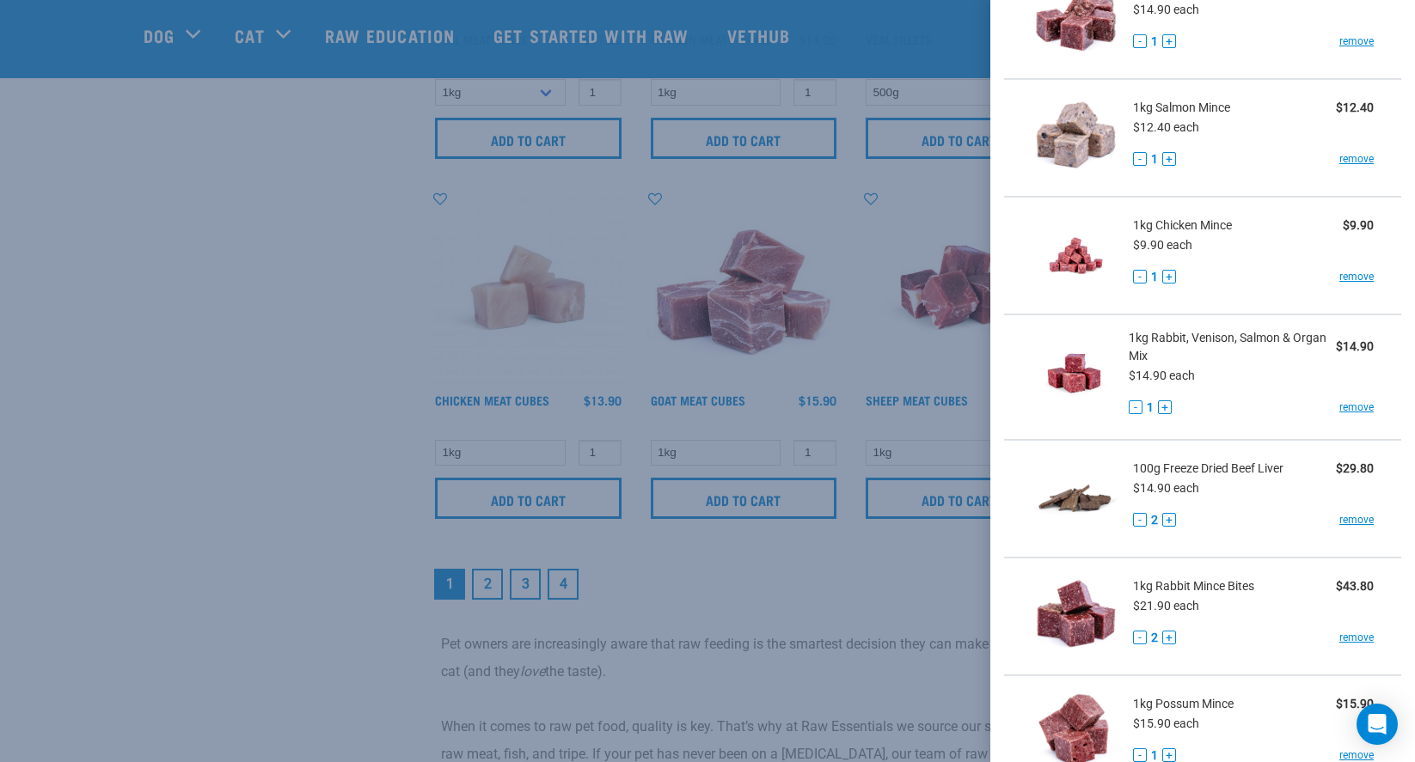
click at [900, 607] on div at bounding box center [707, 381] width 1415 height 762
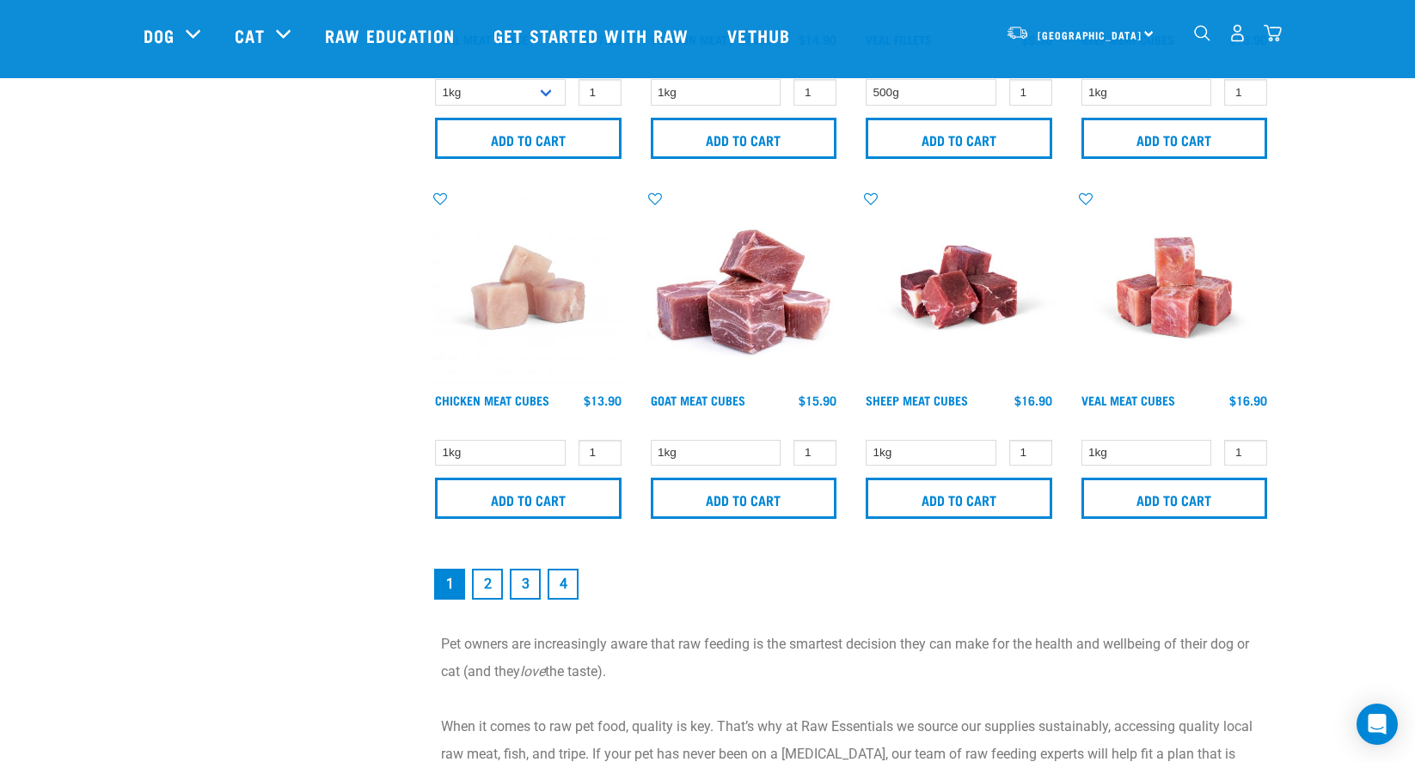
click at [0, 0] on div at bounding box center [0, 0] width 0 height 0
click at [1168, 509] on input "Add to cart" at bounding box center [1174, 498] width 186 height 41
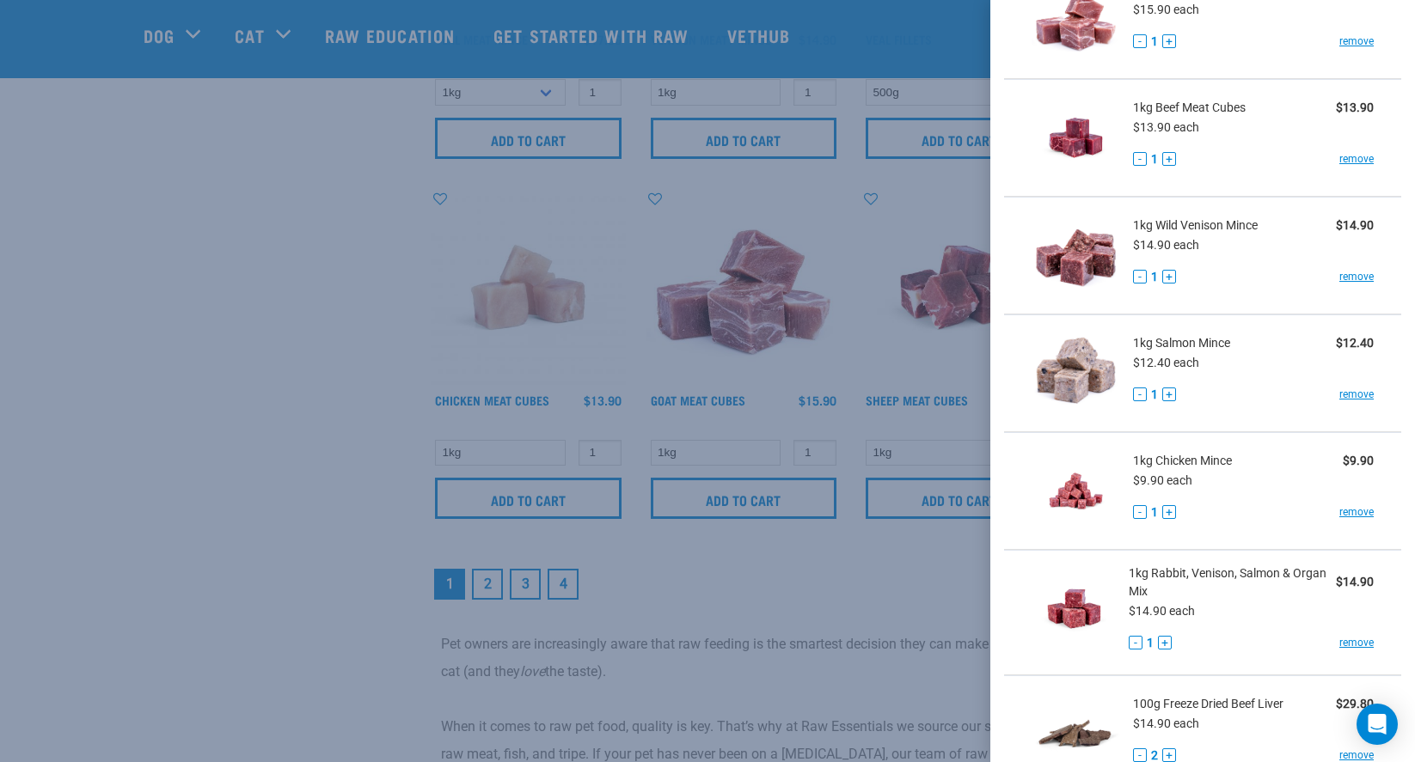
click at [734, 621] on div at bounding box center [707, 381] width 1415 height 762
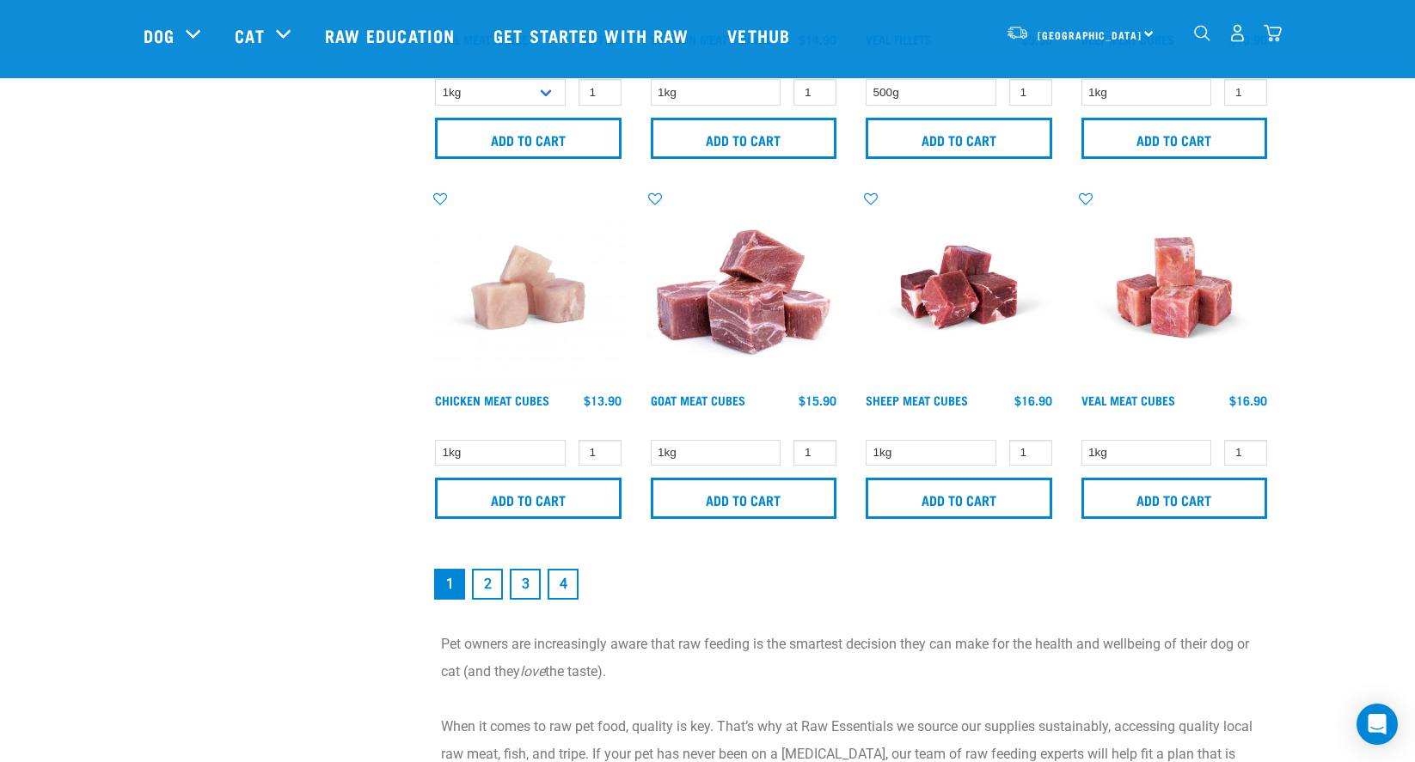
click at [497, 585] on link "2" at bounding box center [487, 584] width 31 height 31
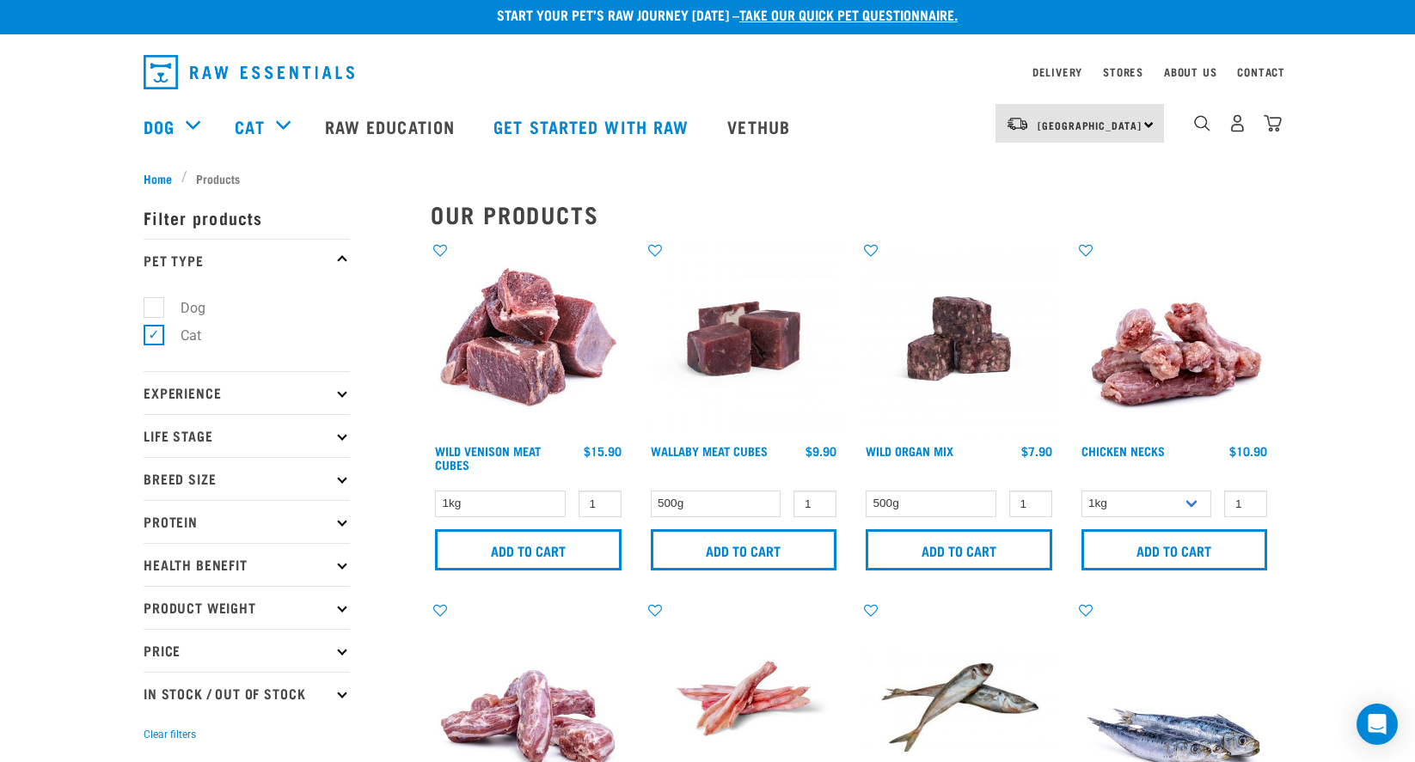
scroll to position [14, 0]
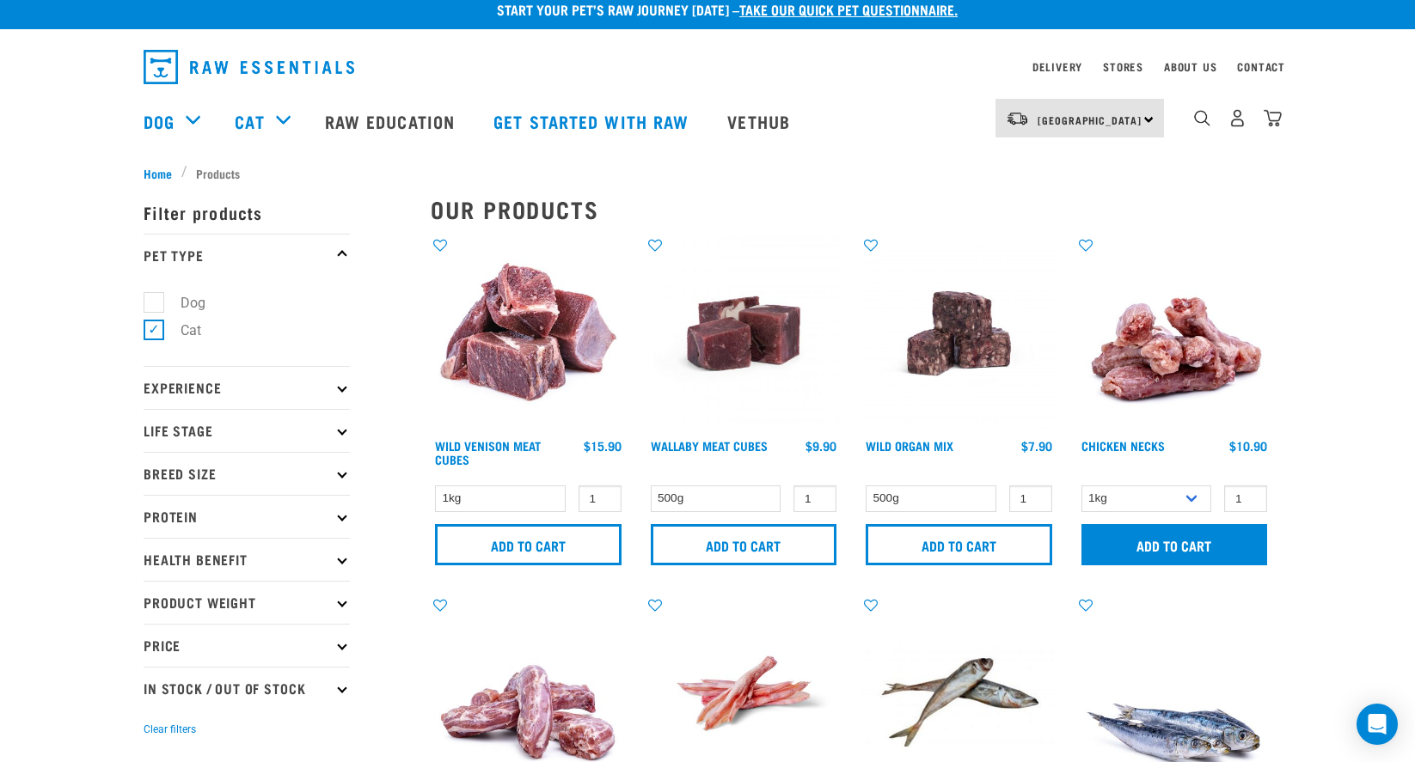
click at [1194, 547] on input "Add to cart" at bounding box center [1174, 544] width 186 height 41
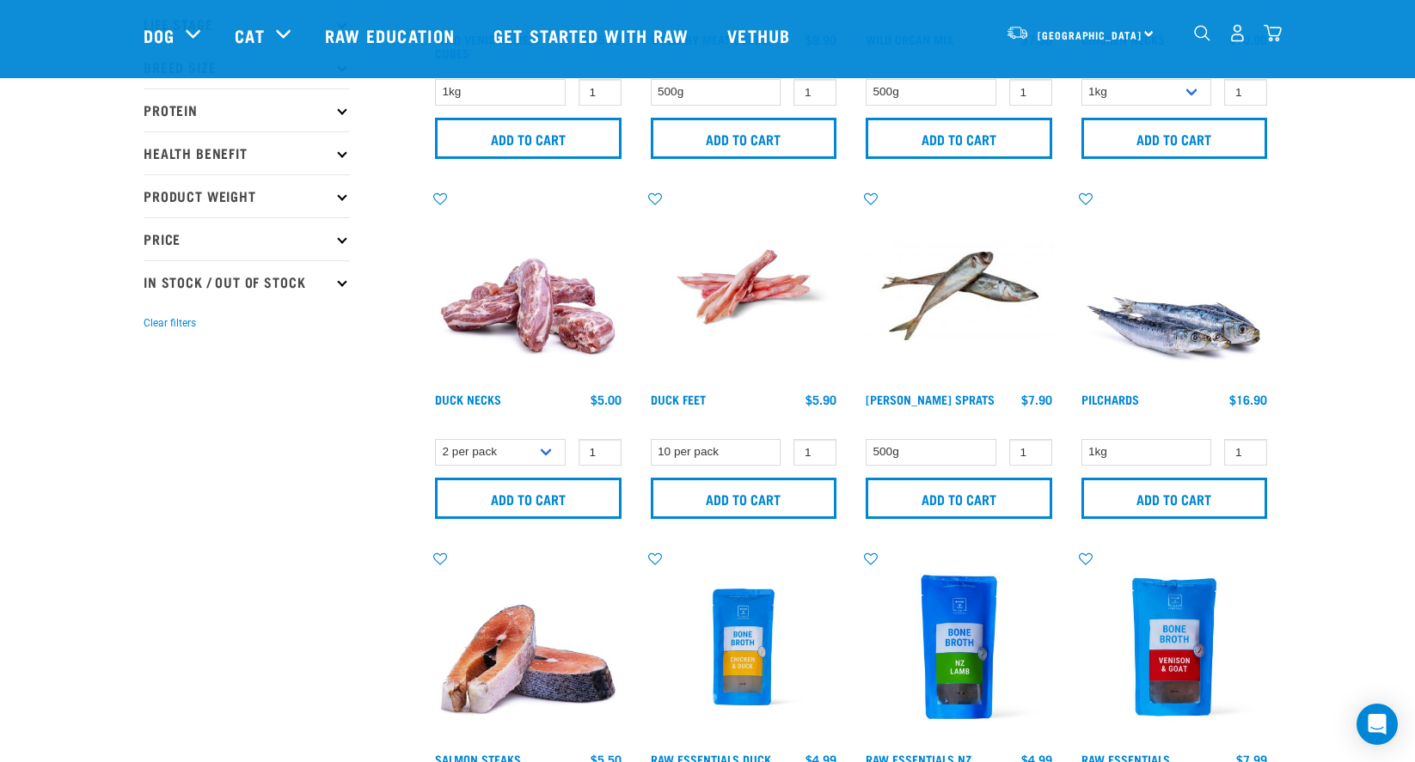
scroll to position [295, 0]
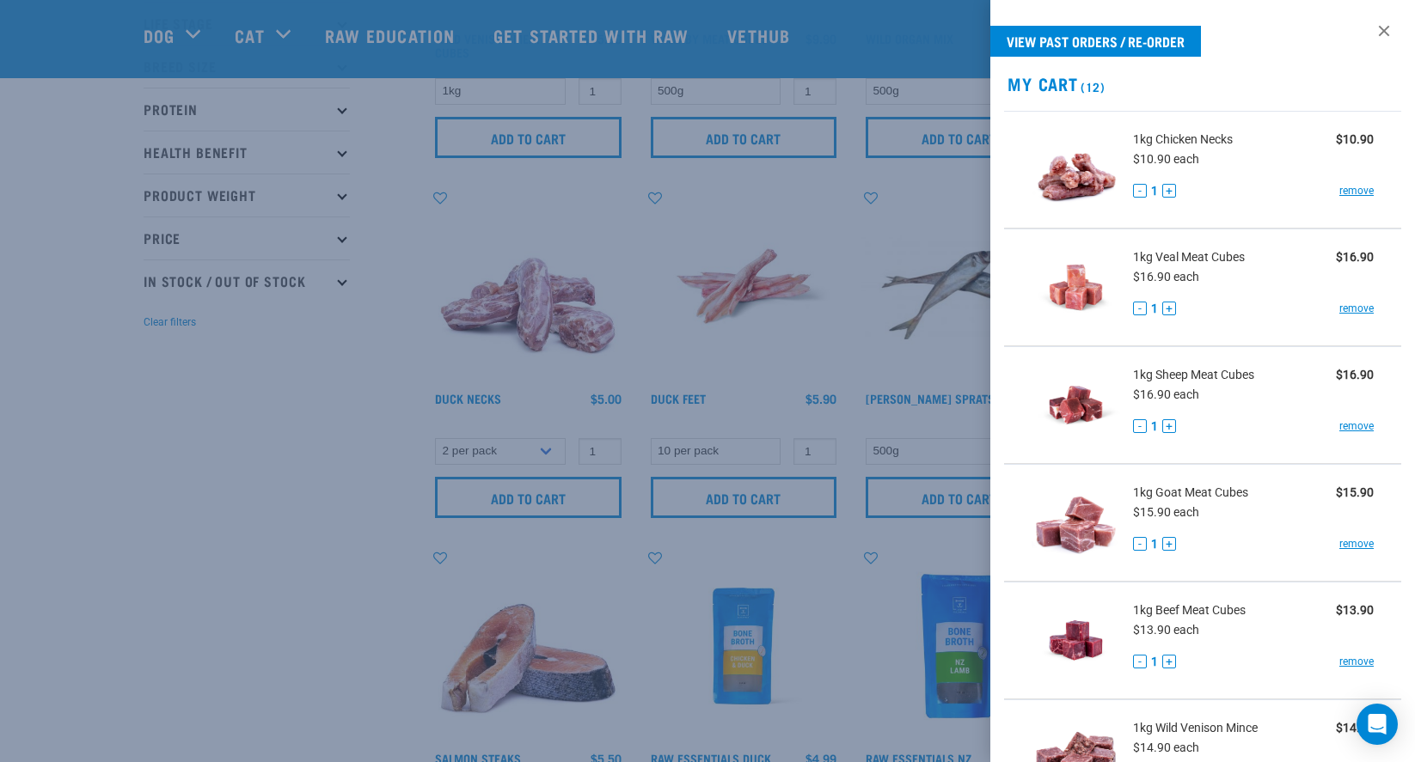
click at [590, 512] on div at bounding box center [707, 381] width 1415 height 762
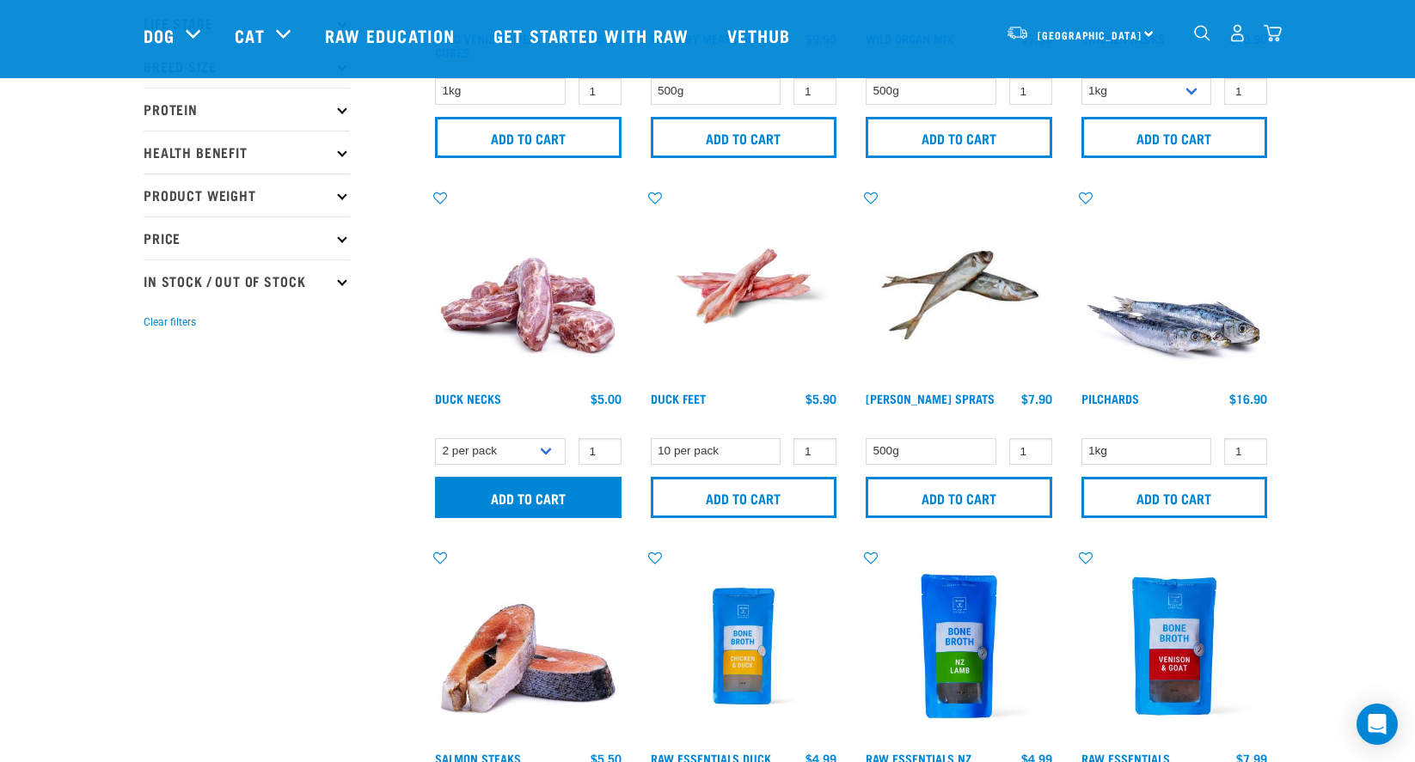
click at [590, 512] on input "Add to cart" at bounding box center [528, 497] width 186 height 41
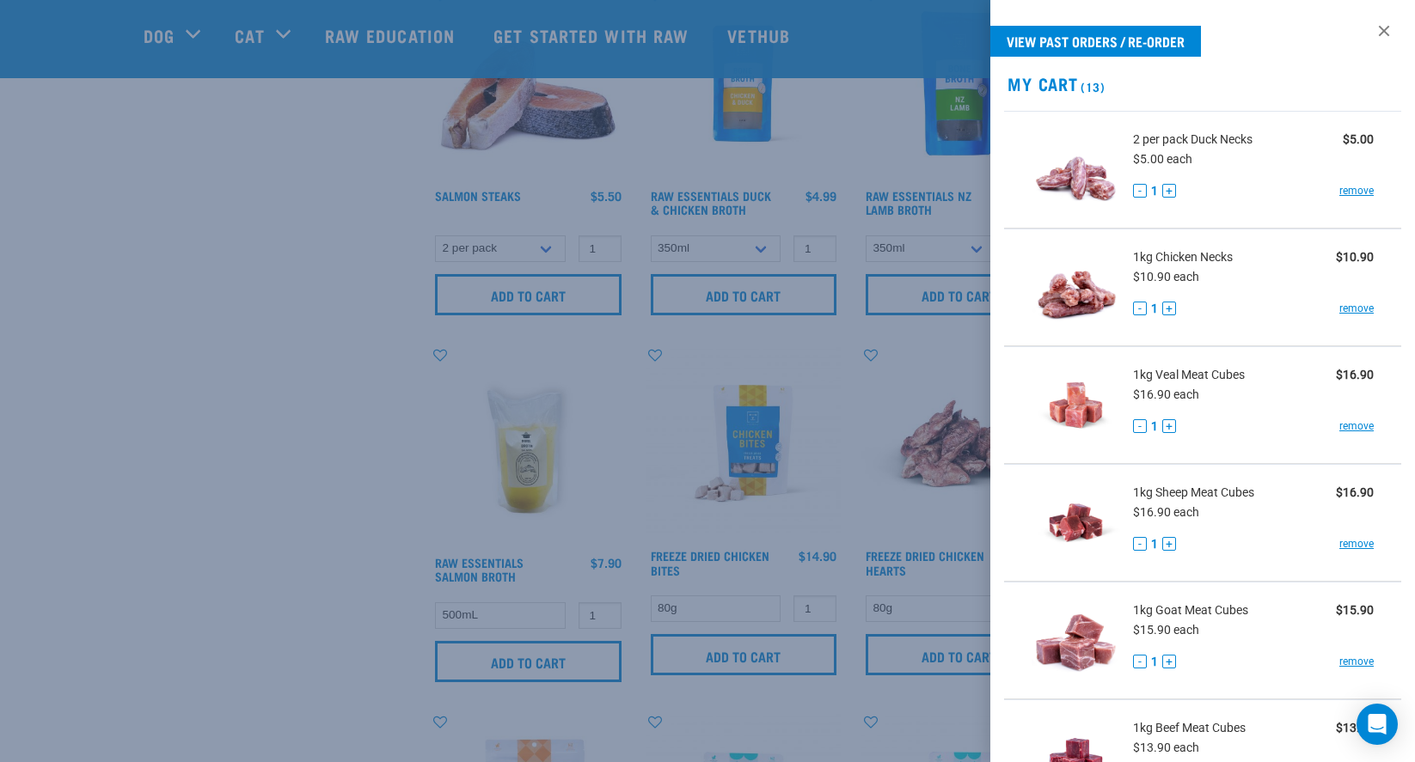
scroll to position [858, 0]
click at [1031, 83] on h2 "My Cart (13)" at bounding box center [1202, 84] width 425 height 20
click at [1072, 40] on link "View past orders / re-order" at bounding box center [1095, 41] width 211 height 31
click at [1380, 33] on link at bounding box center [1383, 30] width 27 height 27
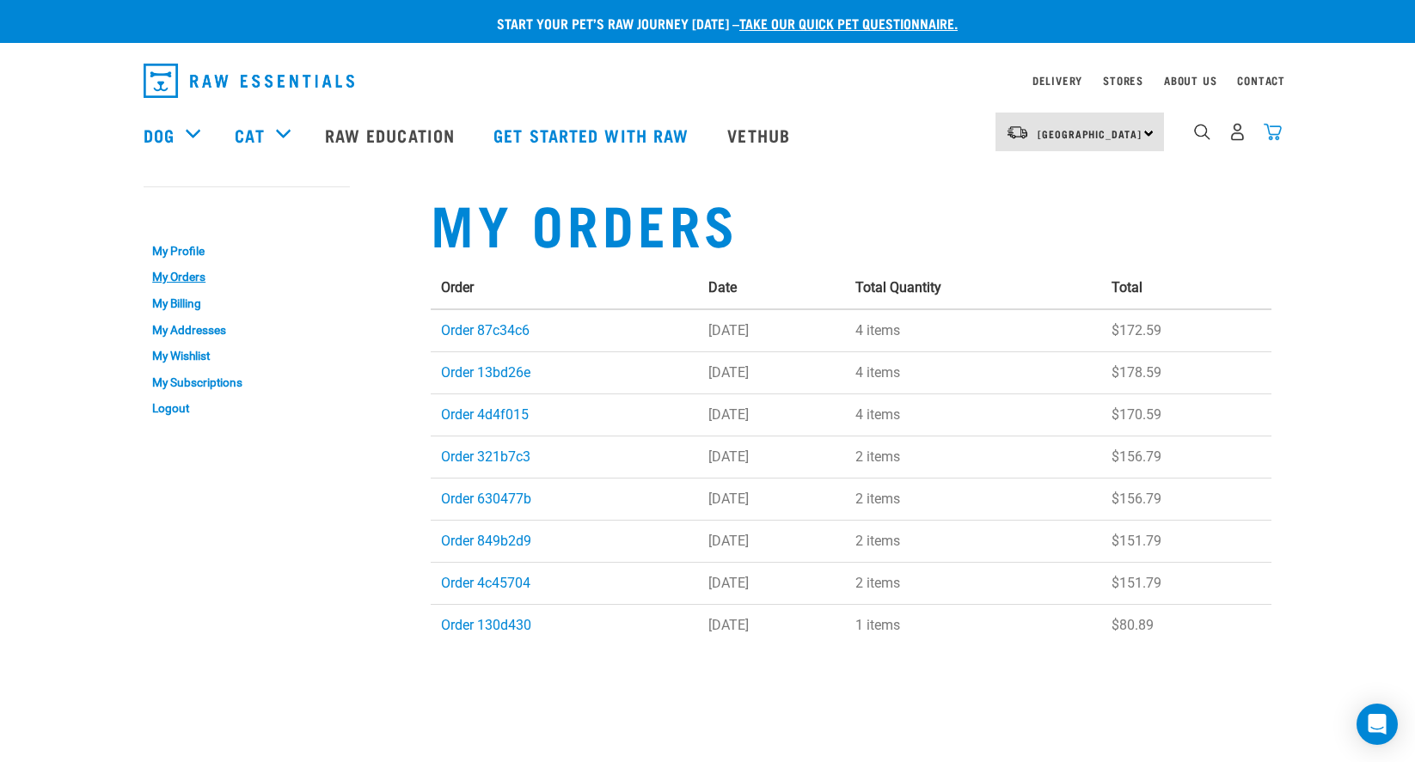
click at [1268, 135] on img "dropdown navigation" at bounding box center [1272, 132] width 18 height 18
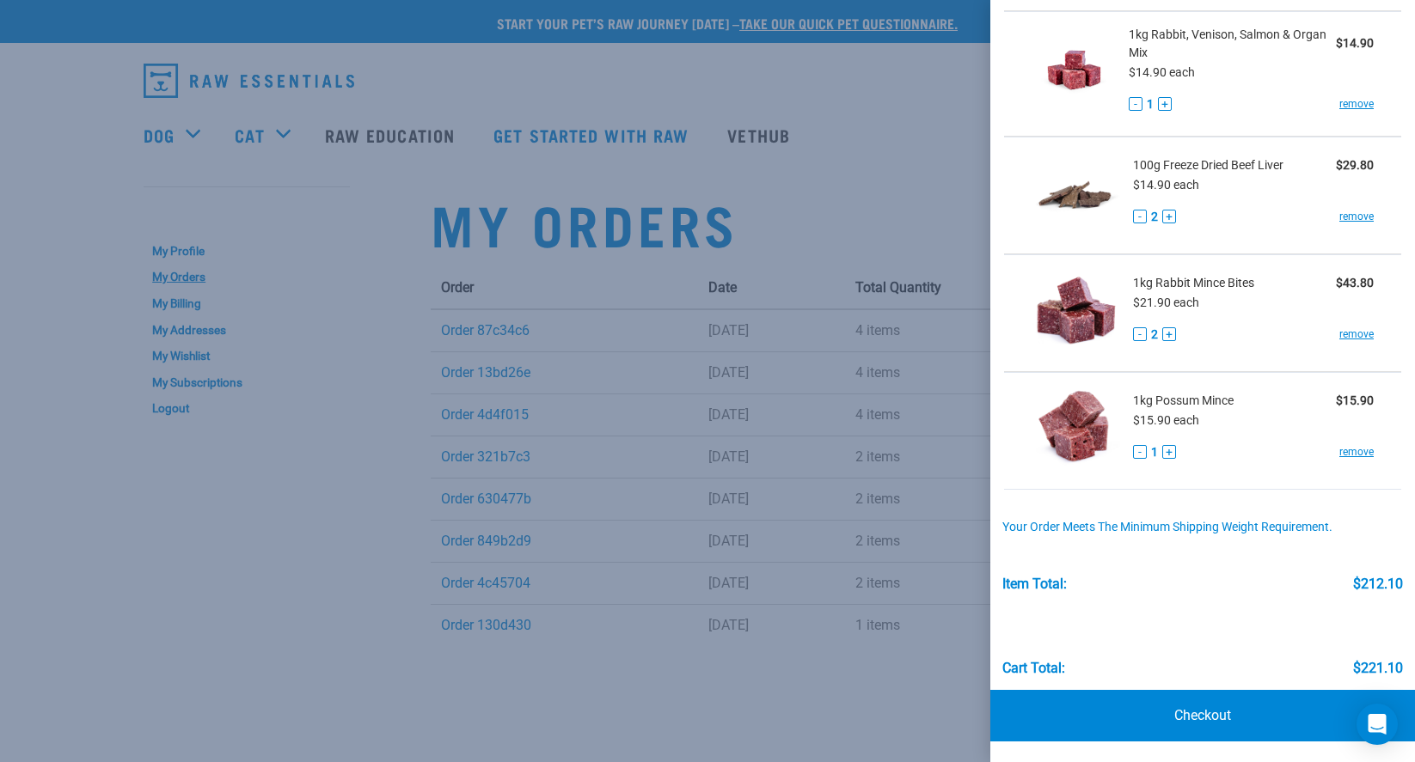
scroll to position [1158, 0]
click at [1217, 712] on link "Checkout" at bounding box center [1202, 717] width 425 height 52
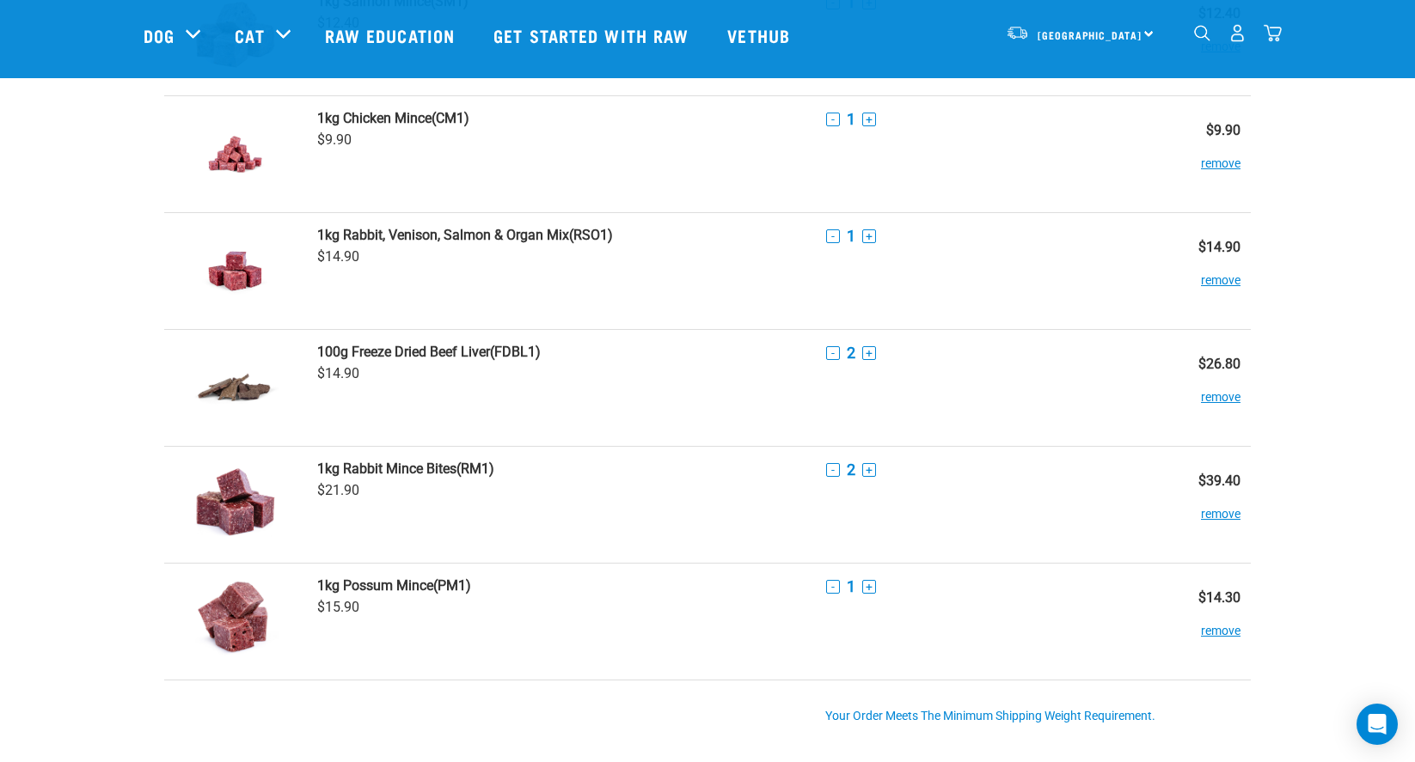
scroll to position [993, 0]
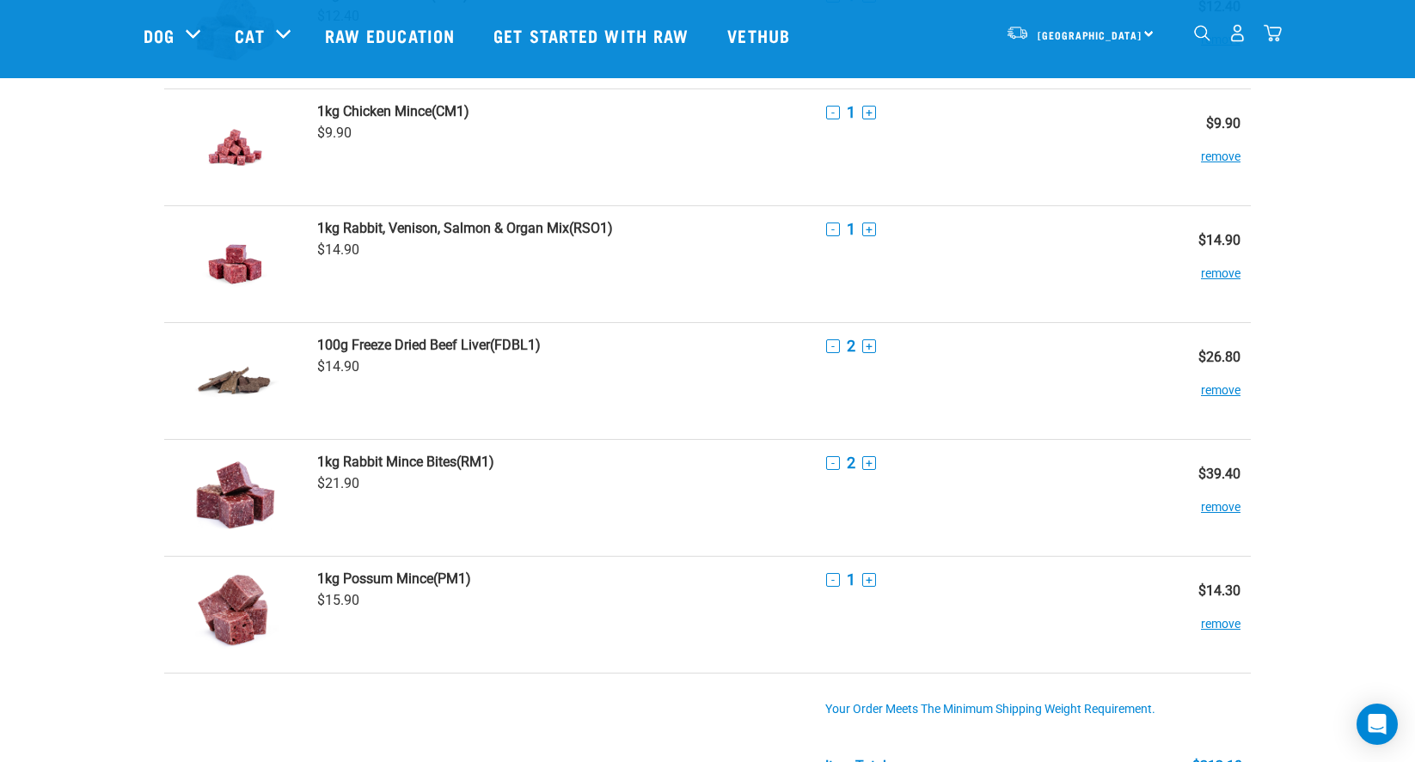
click at [826, 348] on button "-" at bounding box center [833, 346] width 14 height 14
click at [826, 464] on button "-" at bounding box center [833, 463] width 14 height 14
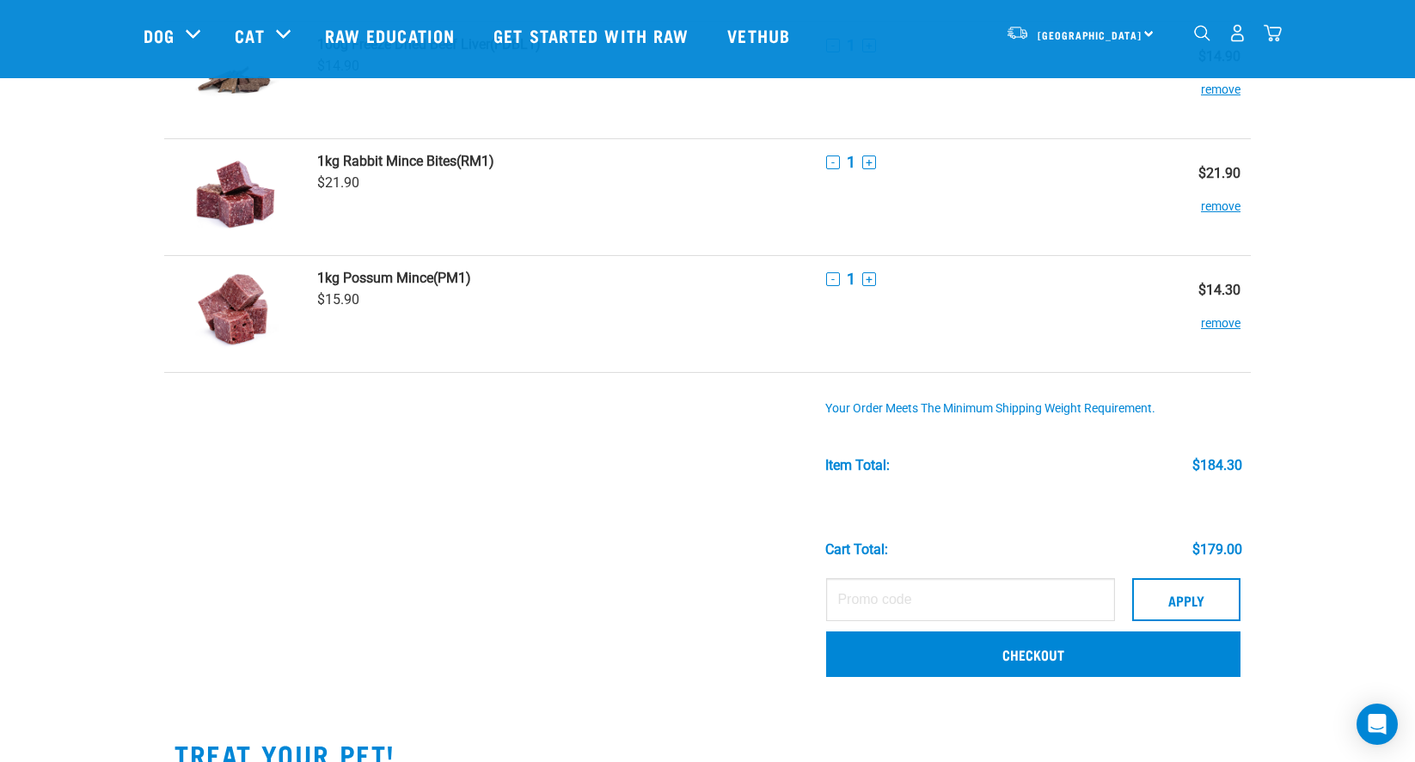
scroll to position [1305, 0]
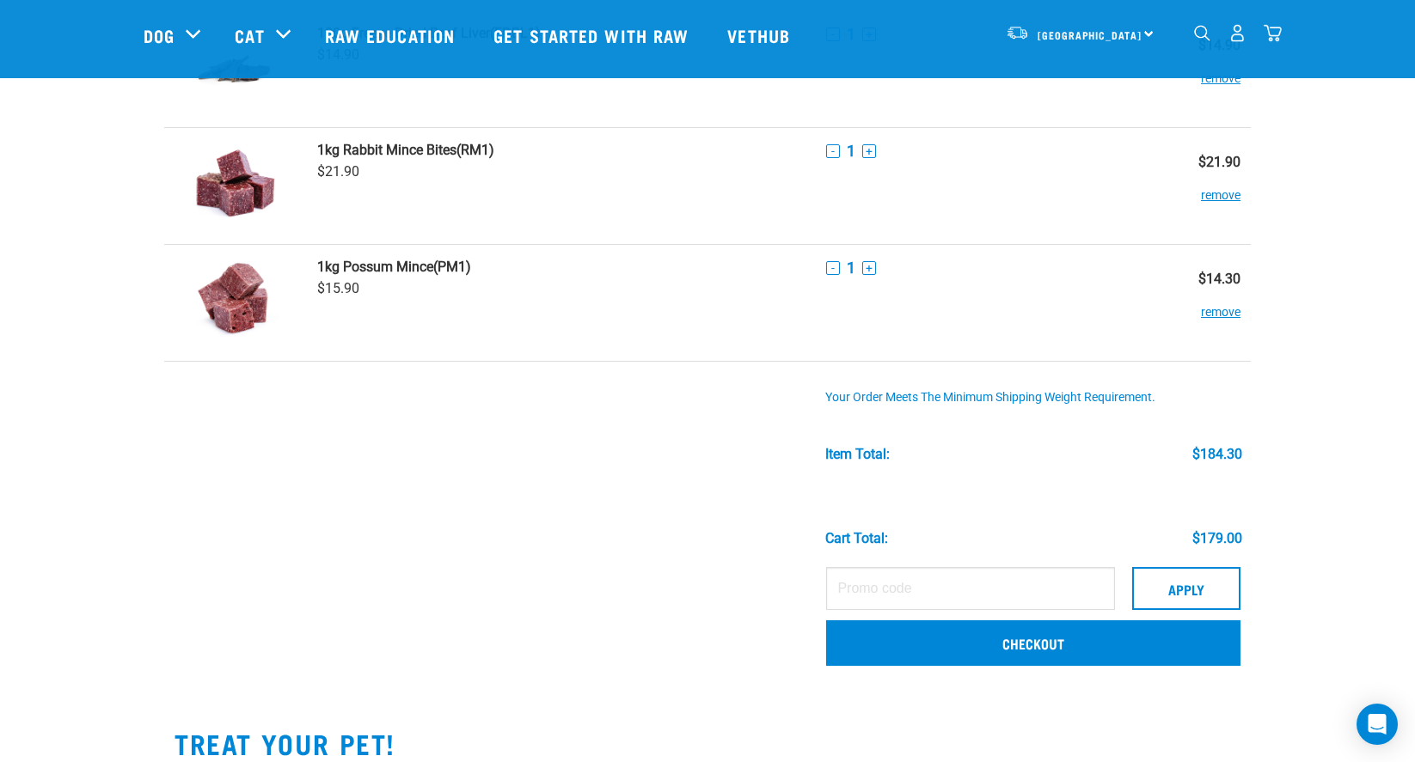
click at [981, 667] on td "Apply Checkout" at bounding box center [1033, 619] width 435 height 121
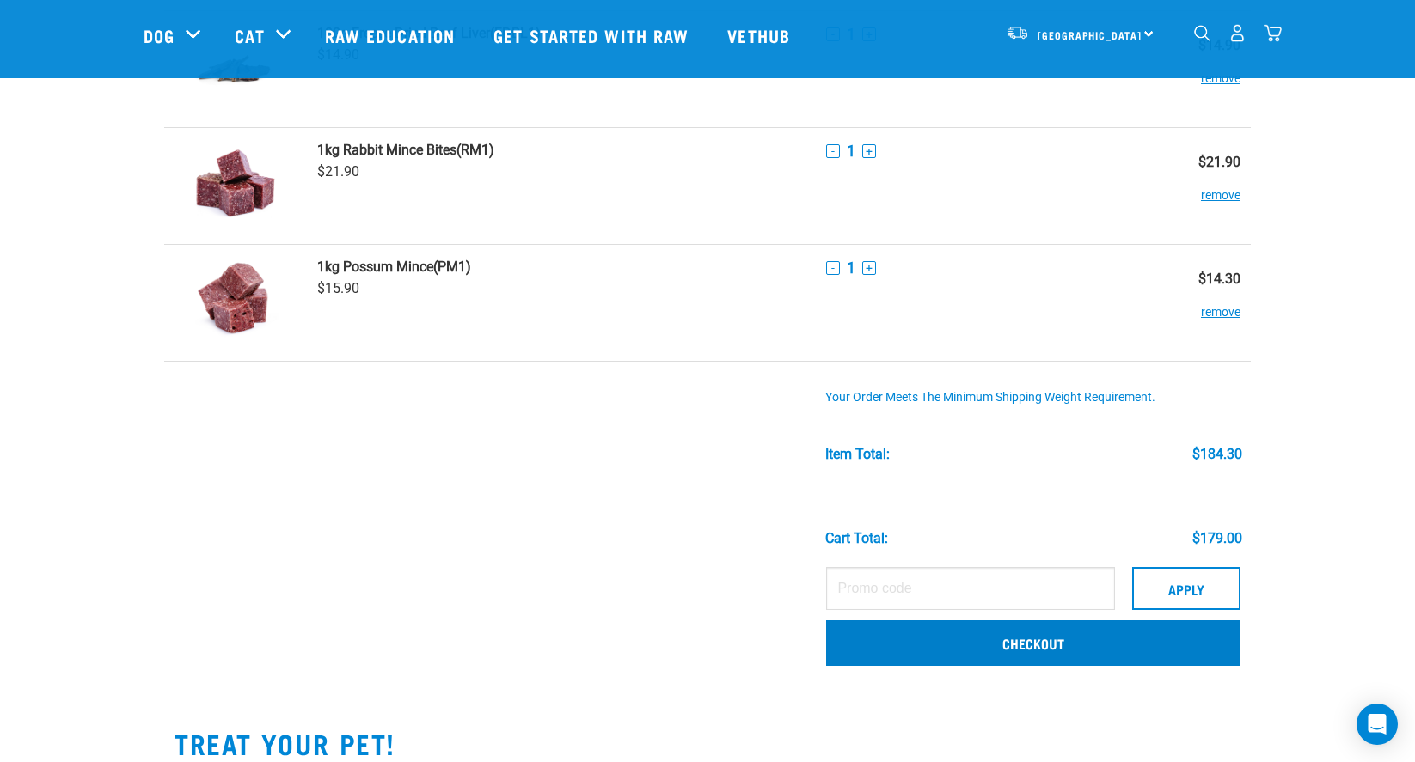
click at [984, 650] on link "Checkout" at bounding box center [1033, 642] width 414 height 45
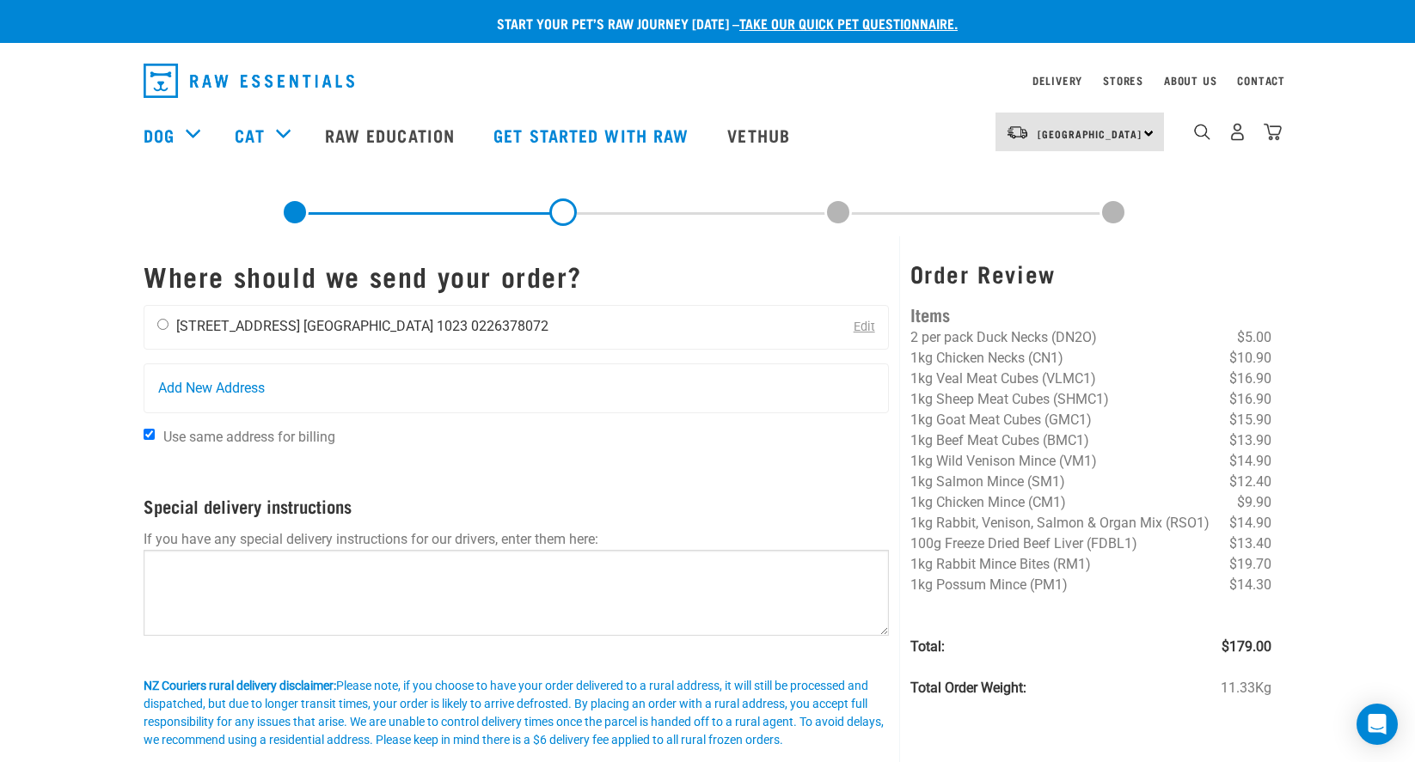
click at [431, 309] on div "[PERSON_NAME] [STREET_ADDRESS] [GEOGRAPHIC_DATA] 1023 0226378072" at bounding box center [352, 327] width 417 height 43
click at [412, 335] on div "[PERSON_NAME] [STREET_ADDRESS] [GEOGRAPHIC_DATA] 1023 0226378072" at bounding box center [352, 327] width 417 height 43
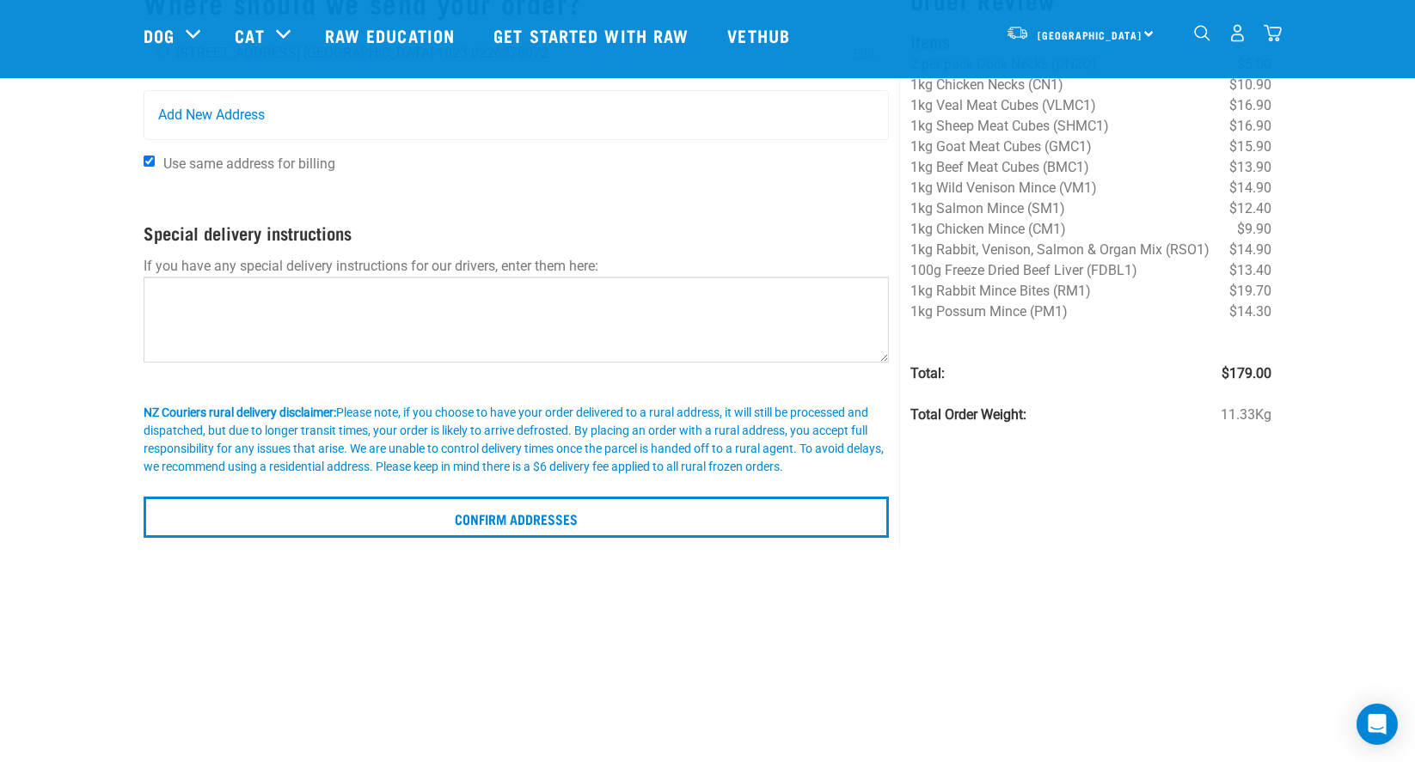
scroll to position [148, 0]
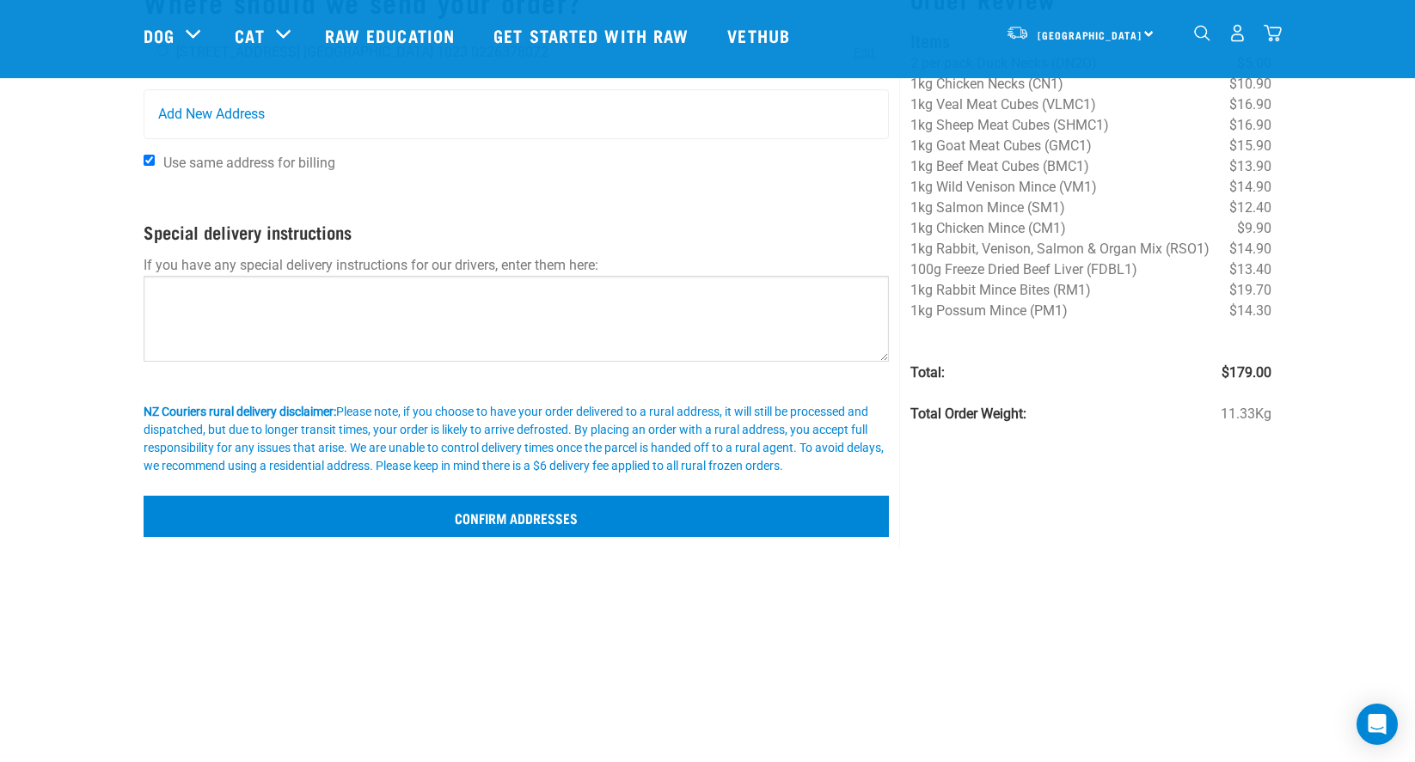
click at [327, 505] on input "Confirm addresses" at bounding box center [516, 516] width 745 height 41
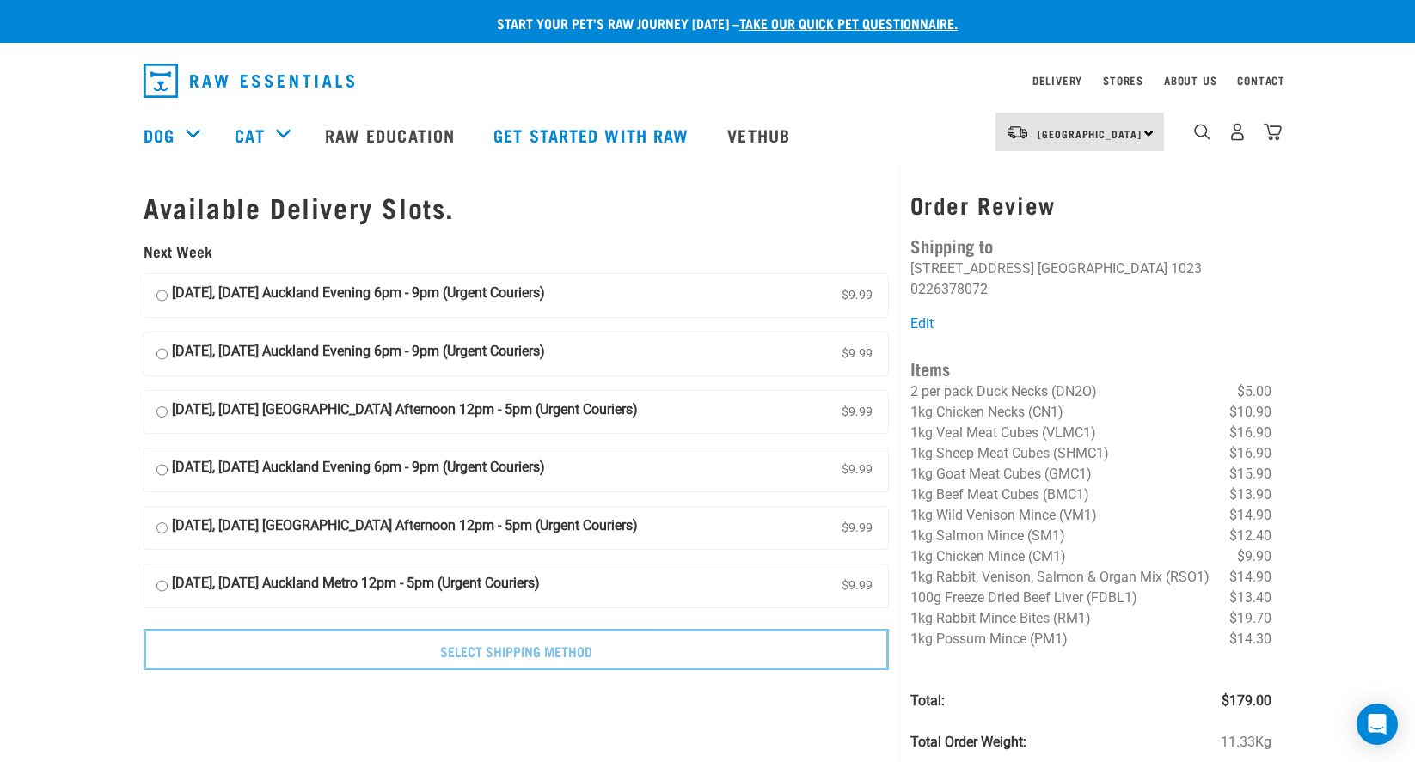
click at [460, 295] on strong "[DATE], [DATE] Auckland Evening 6pm - 9pm (Urgent Couriers)" at bounding box center [358, 296] width 373 height 26
click at [168, 295] on input "[DATE], [DATE] Auckland Evening 6pm - 9pm (Urgent Couriers) $9.99" at bounding box center [161, 296] width 11 height 26
radio input "true"
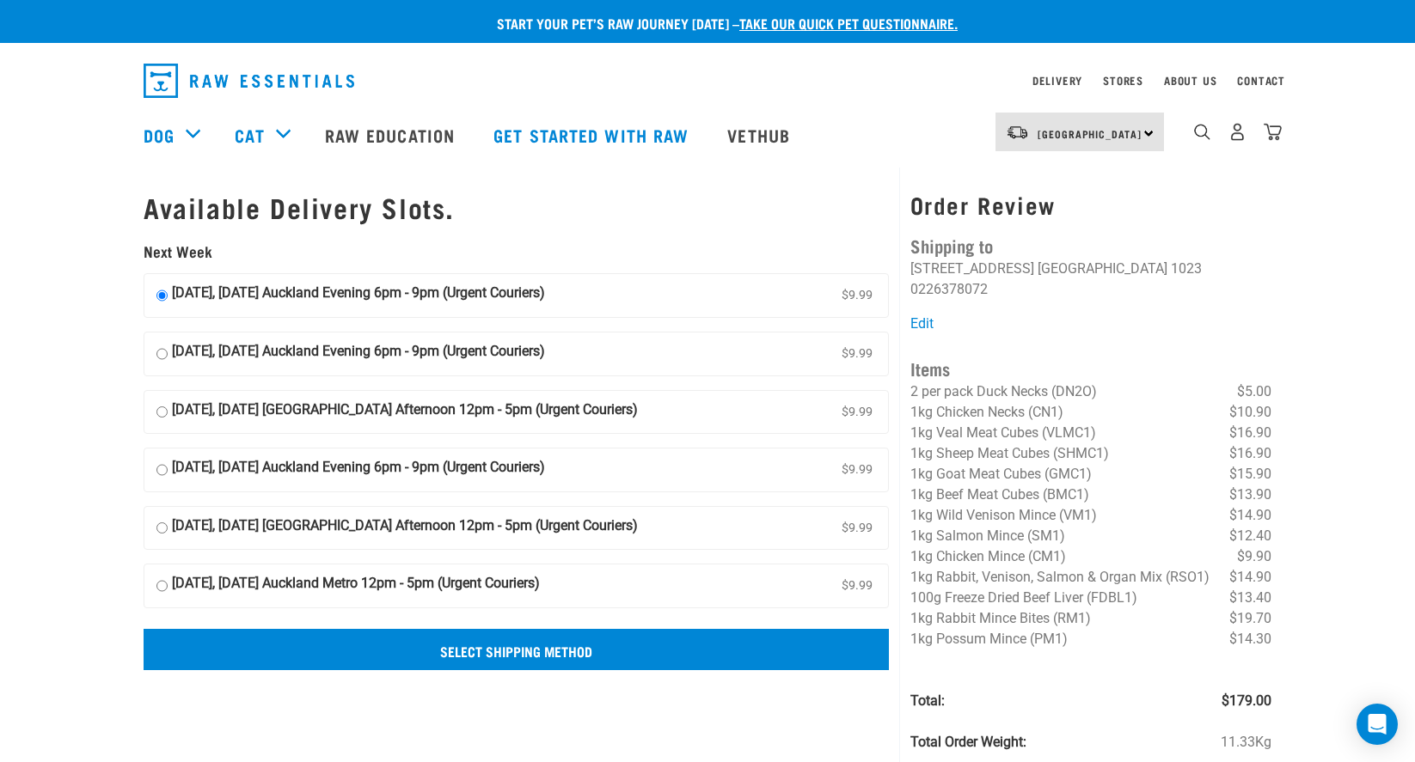
click at [463, 657] on input "Select Shipping Method" at bounding box center [516, 649] width 745 height 41
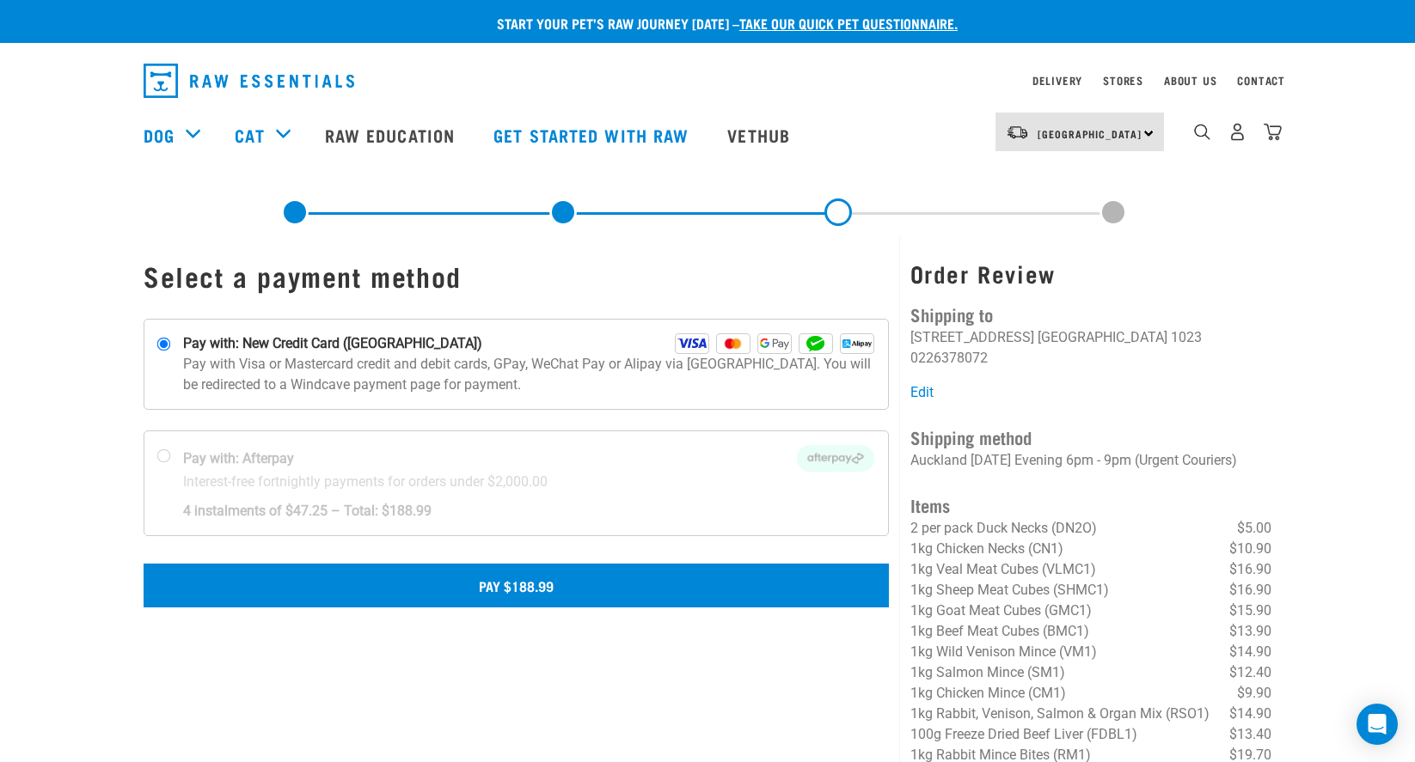
click at [662, 594] on button "Pay $188.99" at bounding box center [516, 585] width 745 height 43
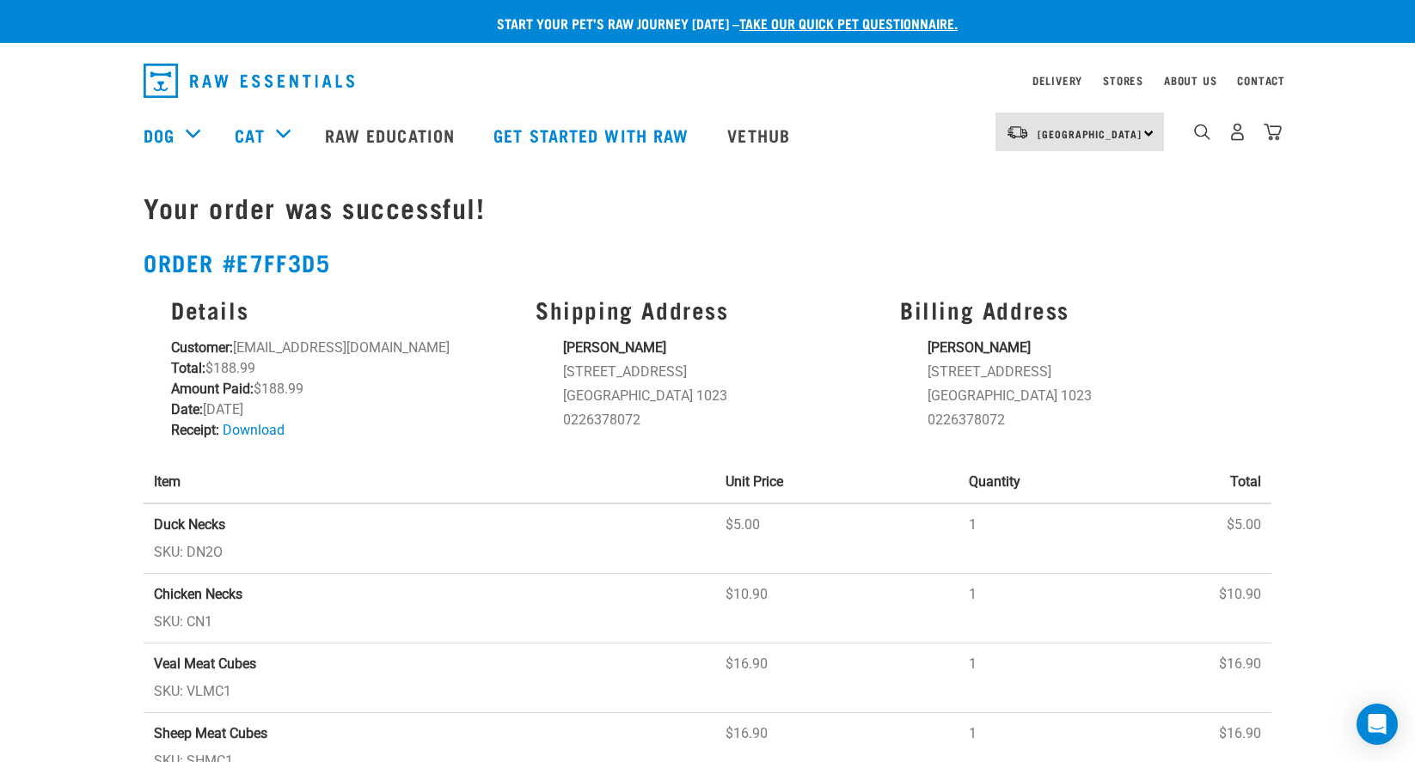
click at [724, 260] on h2 "Order #e7ff3d5" at bounding box center [707, 262] width 1127 height 27
